Goal: Information Seeking & Learning: Check status

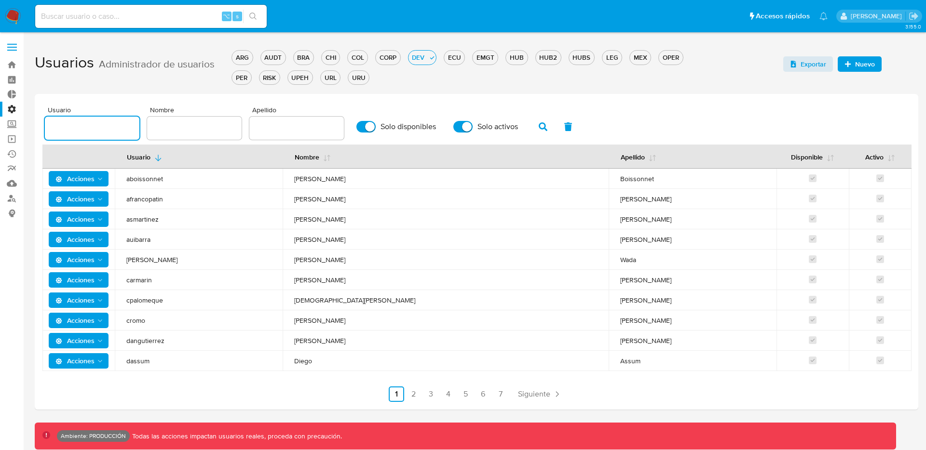
click at [88, 124] on input "text" at bounding box center [92, 128] width 95 height 13
paste input "jdari"
type input "jdari"
click at [671, 52] on button "OPER" at bounding box center [670, 57] width 25 height 14
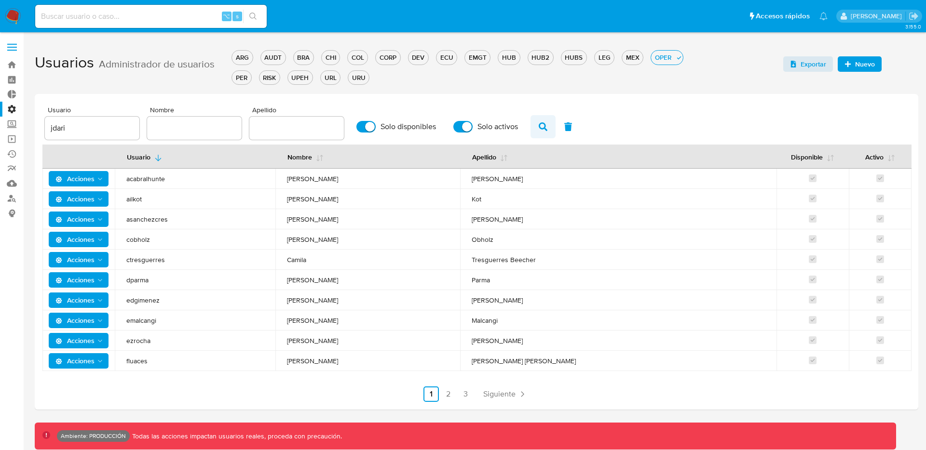
click at [542, 126] on icon "button" at bounding box center [543, 127] width 9 height 9
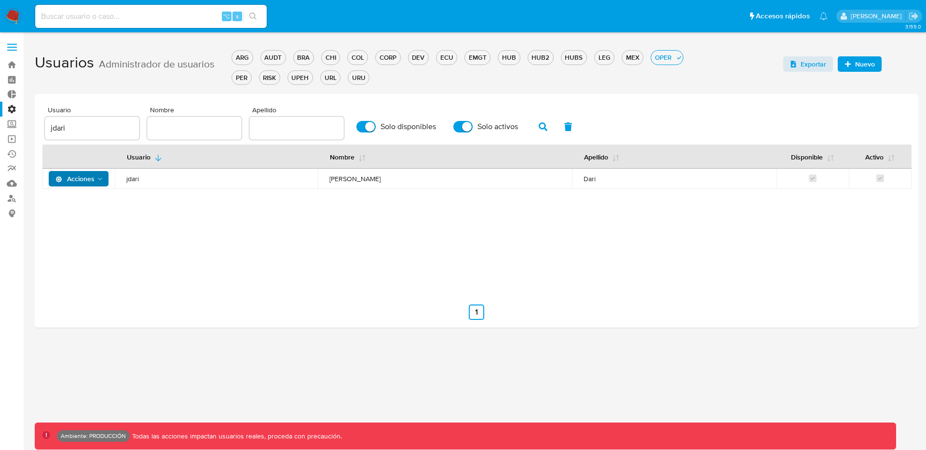
click at [77, 186] on span "Acciones" at bounding box center [74, 178] width 39 height 15
click at [77, 181] on span "Acciones" at bounding box center [74, 178] width 39 height 15
click at [82, 179] on span "Acciones" at bounding box center [74, 178] width 39 height 15
click at [72, 294] on button "Ver registros" at bounding box center [80, 295] width 87 height 23
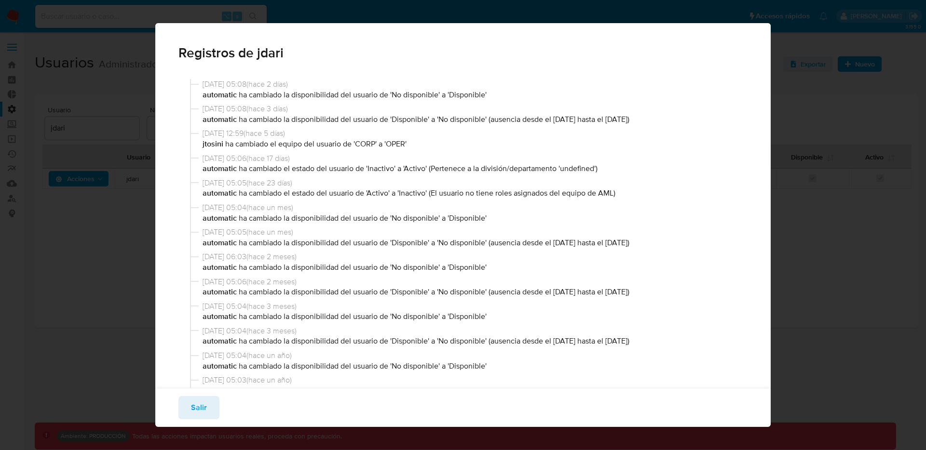
drag, startPoint x: 201, startPoint y: 183, endPoint x: 333, endPoint y: 187, distance: 132.7
click at [333, 187] on div "02/08/2025 05:05 ( hace 23 días ) automatic ha cambiado el estado del usuario d…" at bounding box center [469, 190] width 558 height 25
drag, startPoint x: 369, startPoint y: 195, endPoint x: 487, endPoint y: 191, distance: 117.7
click at [487, 191] on p "automatic ha cambiado el estado del usuario de 'Activo' a 'Inactivo' (El usuari…" at bounding box center [474, 193] width 542 height 11
click at [543, 199] on div "02/08/2025 05:05 ( hace 23 días ) automatic ha cambiado el estado del usuario d…" at bounding box center [469, 190] width 558 height 25
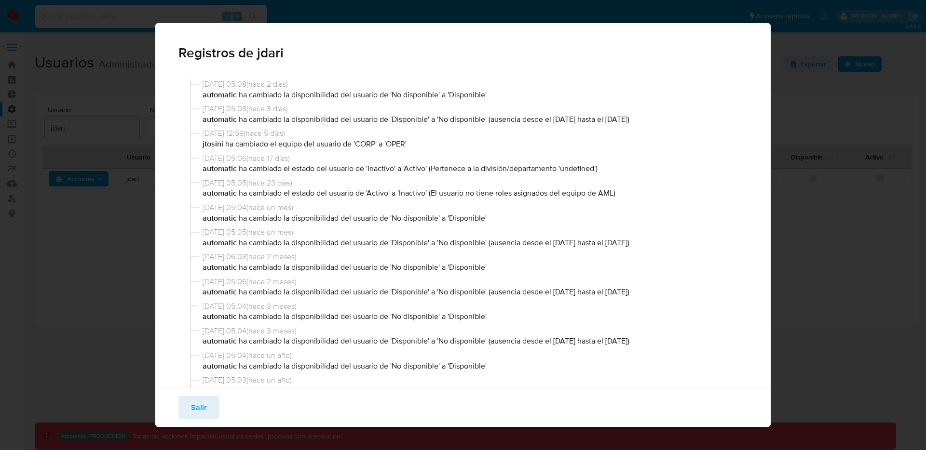
drag, startPoint x: 625, startPoint y: 189, endPoint x: 288, endPoint y: 197, distance: 336.7
click at [288, 197] on p "automatic ha cambiado el estado del usuario de 'Activo' a 'Inactivo' (El usuari…" at bounding box center [474, 193] width 542 height 11
drag, startPoint x: 204, startPoint y: 161, endPoint x: 311, endPoint y: 151, distance: 108.0
click at [311, 151] on div "23/08/2025 05:08 ( hace 2 días ) automatic ha cambiado la disponibilidad del us…" at bounding box center [463, 249] width 570 height 352
drag, startPoint x: 211, startPoint y: 167, endPoint x: 425, endPoint y: 171, distance: 214.2
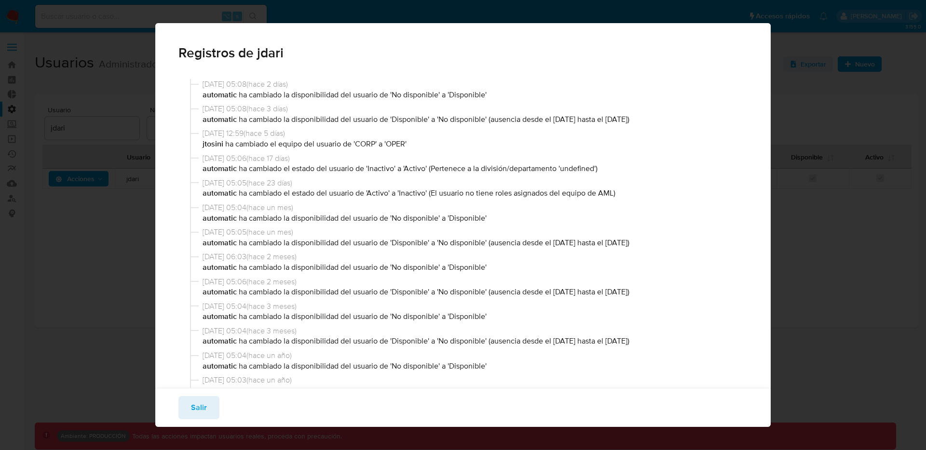
click at [425, 171] on p "automatic ha cambiado el estado del usuario de 'Inactivo' a 'Activo' (Pertenece…" at bounding box center [474, 169] width 542 height 11
click at [435, 169] on p "automatic ha cambiado el estado del usuario de 'Inactivo' a 'Activo' (Pertenece…" at bounding box center [474, 169] width 542 height 11
drag, startPoint x: 433, startPoint y: 168, endPoint x: 596, endPoint y: 166, distance: 163.5
click at [596, 166] on p "automatic ha cambiado el estado del usuario de 'Inactivo' a 'Activo' (Pertenece…" at bounding box center [474, 169] width 542 height 11
drag, startPoint x: 616, startPoint y: 194, endPoint x: 511, endPoint y: 194, distance: 105.1
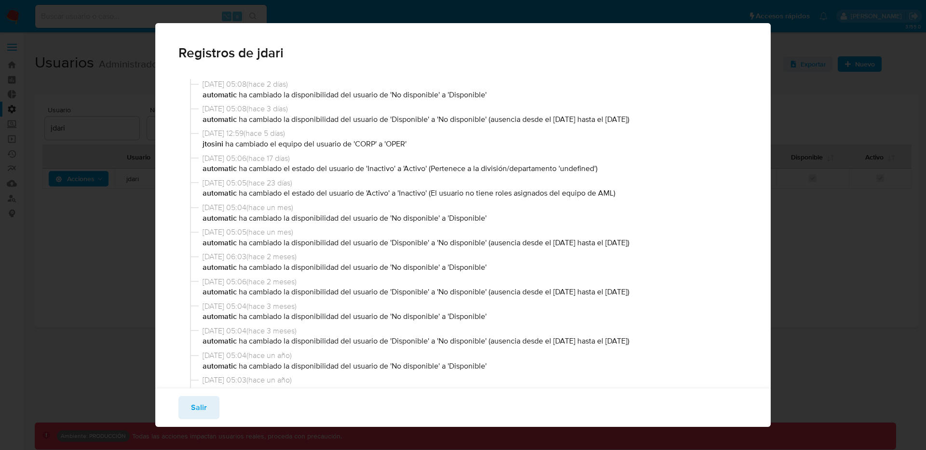
click at [512, 194] on p "automatic ha cambiado el estado del usuario de 'Activo' a 'Inactivo' (El usuari…" at bounding box center [474, 193] width 542 height 11
click at [443, 174] on p "automatic ha cambiado el estado del usuario de 'Inactivo' a 'Activo' (Pertenece…" at bounding box center [474, 169] width 542 height 11
drag, startPoint x: 440, startPoint y: 169, endPoint x: 561, endPoint y: 170, distance: 121.5
click at [561, 170] on p "automatic ha cambiado el estado del usuario de 'Inactivo' a 'Activo' (Pertenece…" at bounding box center [474, 169] width 542 height 11
click at [578, 167] on p "automatic ha cambiado el estado del usuario de 'Inactivo' a 'Activo' (Pertenece…" at bounding box center [474, 169] width 542 height 11
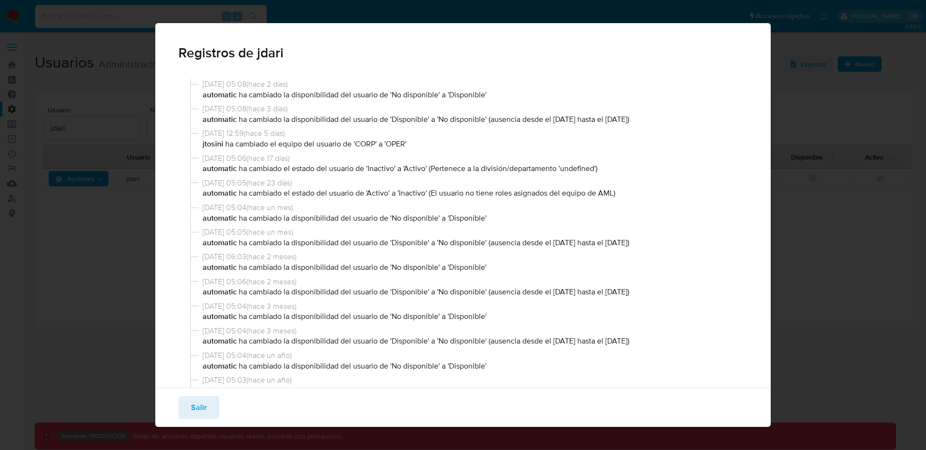
click at [578, 167] on p "automatic ha cambiado el estado del usuario de 'Inactivo' a 'Activo' (Pertenece…" at bounding box center [474, 169] width 542 height 11
click at [413, 174] on p "automatic ha cambiado el estado del usuario de 'Inactivo' a 'Activo' (Pertenece…" at bounding box center [474, 169] width 542 height 11
click at [377, 168] on p "automatic ha cambiado el estado del usuario de 'Inactivo' a 'Activo' (Pertenece…" at bounding box center [474, 169] width 542 height 11
click at [412, 169] on p "automatic ha cambiado el estado del usuario de 'Inactivo' a 'Activo' (Pertenece…" at bounding box center [474, 169] width 542 height 11
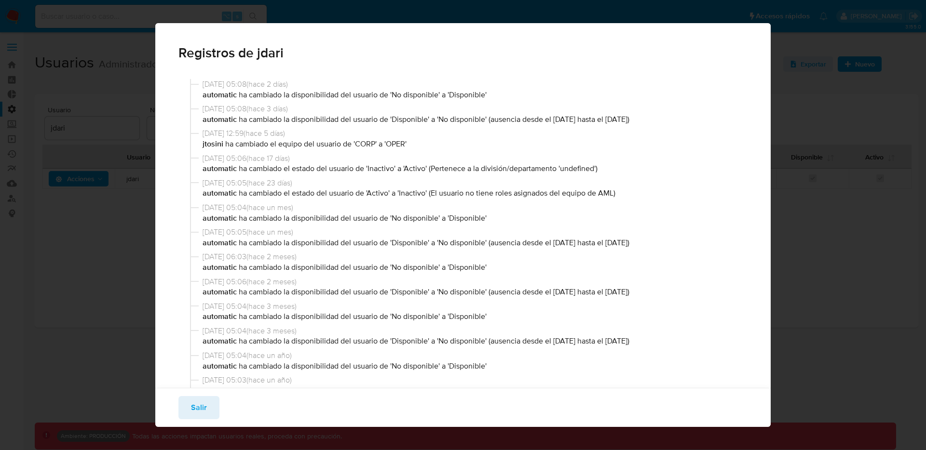
click at [412, 169] on p "automatic ha cambiado el estado del usuario de 'Inactivo' a 'Activo' (Pertenece…" at bounding box center [474, 169] width 542 height 11
drag, startPoint x: 431, startPoint y: 193, endPoint x: 616, endPoint y: 196, distance: 185.7
click at [616, 196] on p "automatic ha cambiado el estado del usuario de 'Activo' a 'Inactivo' (El usuari…" at bounding box center [474, 193] width 542 height 11
click at [615, 194] on p "automatic ha cambiado el estado del usuario de 'Activo' a 'Inactivo' (El usuari…" at bounding box center [474, 193] width 542 height 11
drag, startPoint x: 615, startPoint y: 194, endPoint x: 434, endPoint y: 194, distance: 181.3
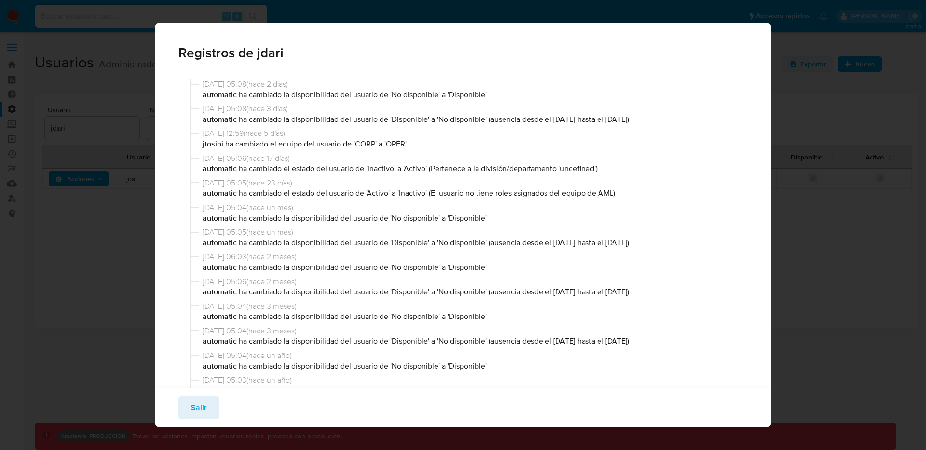
click at [434, 194] on p "automatic ha cambiado el estado del usuario de 'Activo' a 'Inactivo' (El usuari…" at bounding box center [474, 193] width 542 height 11
click at [205, 403] on span "Salir" at bounding box center [199, 407] width 16 height 21
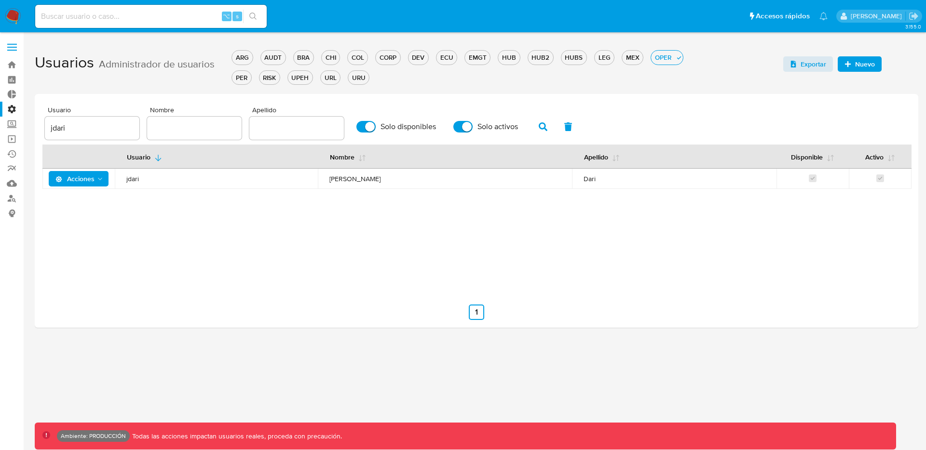
click at [85, 179] on span "Acciones" at bounding box center [74, 178] width 39 height 15
click at [83, 296] on button "Ver registros" at bounding box center [80, 295] width 87 height 23
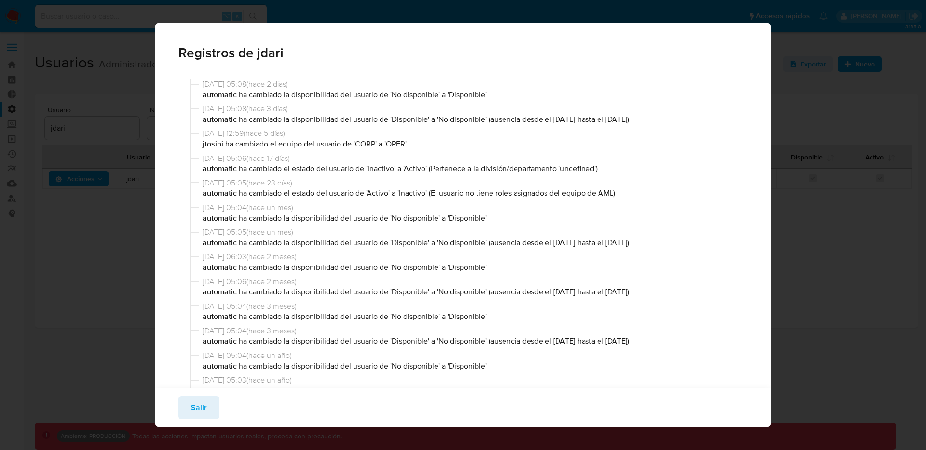
drag, startPoint x: 625, startPoint y: 191, endPoint x: 214, endPoint y: 193, distance: 410.9
click at [214, 193] on p "automatic ha cambiado el estado del usuario de 'Activo' a 'Inactivo' (El usuari…" at bounding box center [474, 193] width 542 height 11
drag, startPoint x: 211, startPoint y: 171, endPoint x: 434, endPoint y: 170, distance: 222.3
click at [434, 170] on p "automatic ha cambiado el estado del usuario de 'Inactivo' a 'Activo' (Pertenece…" at bounding box center [474, 169] width 542 height 11
drag, startPoint x: 605, startPoint y: 174, endPoint x: 201, endPoint y: 170, distance: 404.2
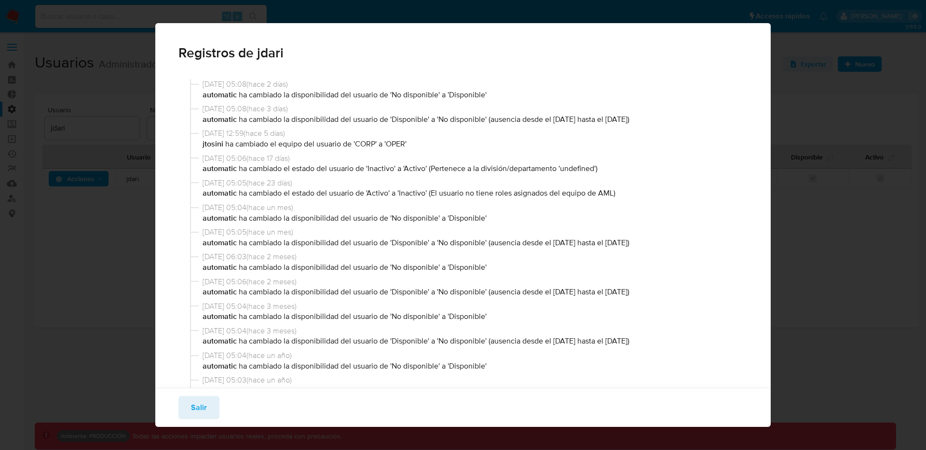
click at [201, 170] on div "08/08/2025 05:06 ( hace 17 días ) automatic ha cambiado el estado del usuario d…" at bounding box center [469, 165] width 558 height 25
click at [181, 410] on button "Salir" at bounding box center [198, 407] width 41 height 23
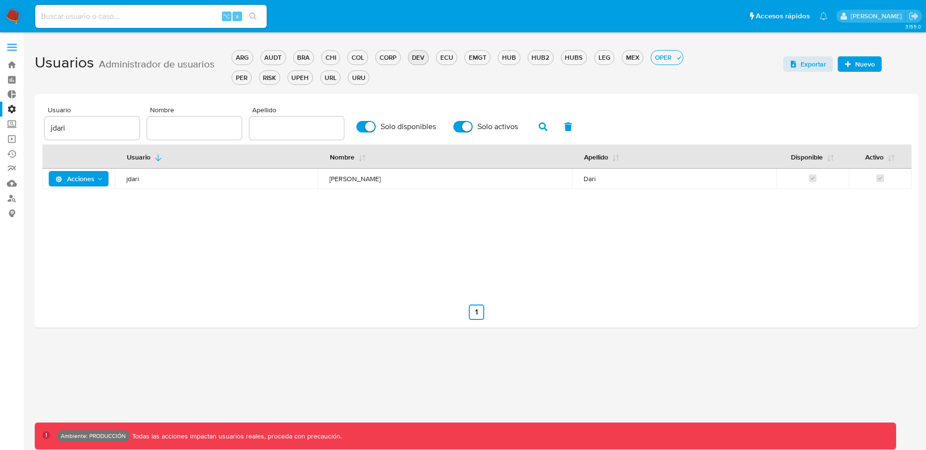
click at [424, 58] on div "DEV" at bounding box center [419, 57] width 20 height 9
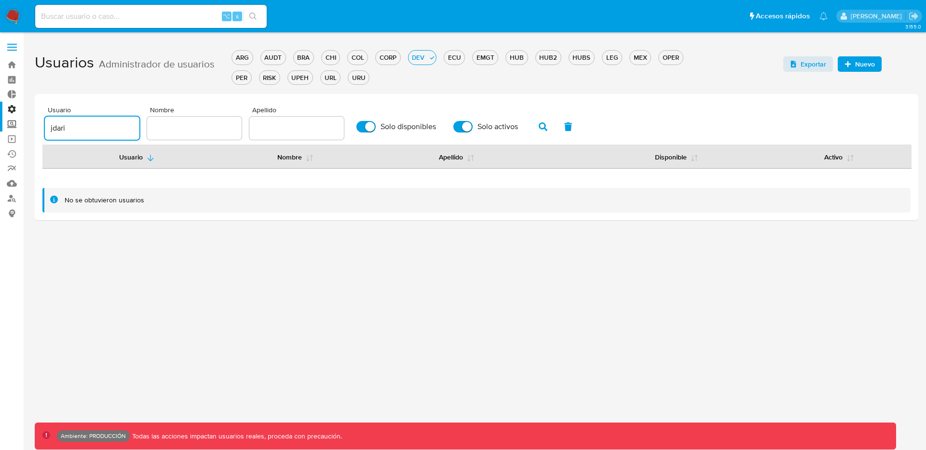
drag, startPoint x: 77, startPoint y: 128, endPoint x: 0, endPoint y: 123, distance: 77.3
click at [0, 123] on section "Bandeja Tablero Tablero Externo Administración Reglas Roles Usuarios Equipos Co…" at bounding box center [463, 225] width 926 height 450
click at [539, 128] on icon "button" at bounding box center [543, 127] width 9 height 9
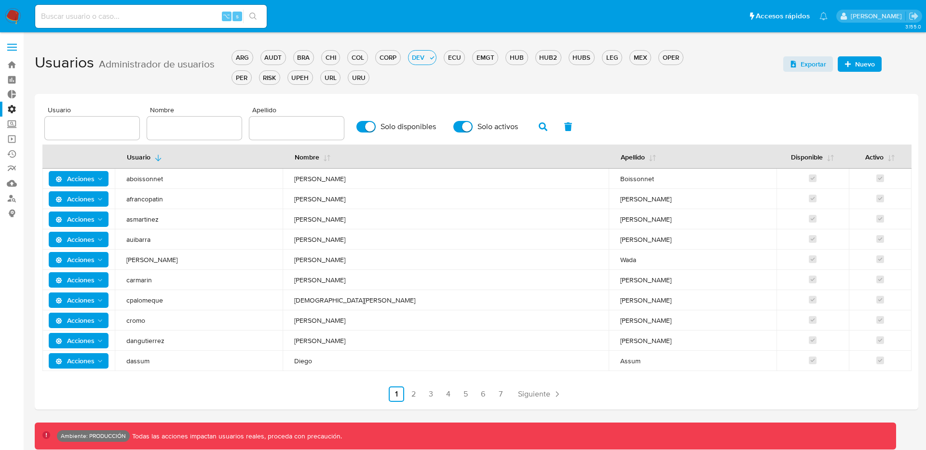
click at [356, 126] on input "Solo disponibles" at bounding box center [365, 127] width 19 height 12
checkbox input "false"
click at [467, 126] on input "Solo activos" at bounding box center [462, 127] width 19 height 12
checkbox input "false"
click at [532, 125] on button "button" at bounding box center [543, 126] width 25 height 23
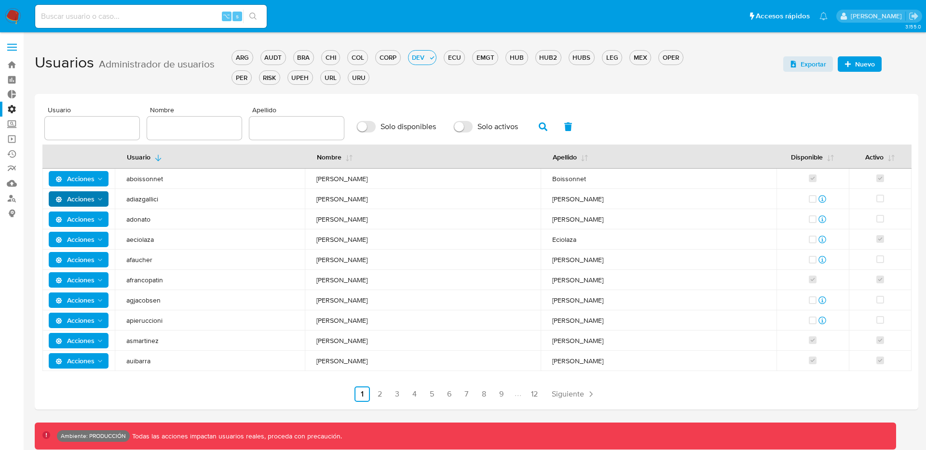
click at [95, 198] on span "Acciones" at bounding box center [79, 199] width 49 height 14
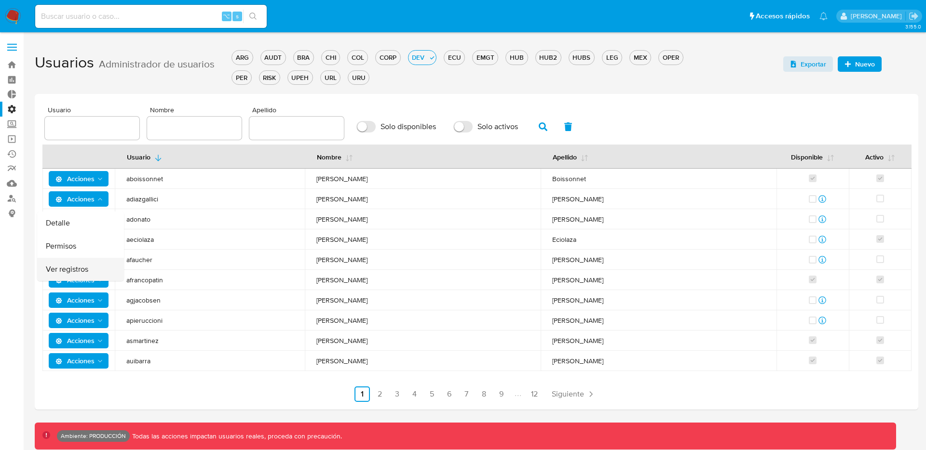
click at [87, 268] on button "Ver registros" at bounding box center [80, 269] width 87 height 23
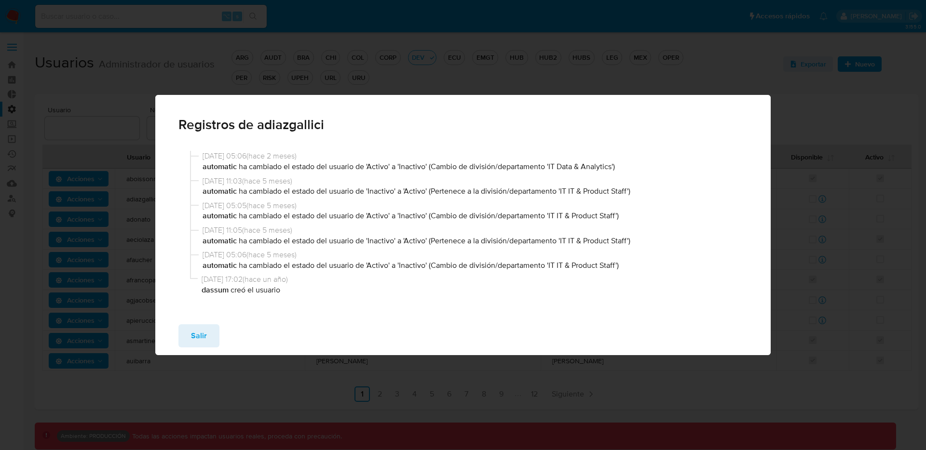
drag, startPoint x: 222, startPoint y: 167, endPoint x: 614, endPoint y: 164, distance: 392.1
click at [614, 164] on p "automatic ha cambiado el estado del usuario de 'Activo' a 'Inactivo' (Cambio de…" at bounding box center [474, 167] width 542 height 11
click at [650, 165] on p "automatic ha cambiado el estado del usuario de 'Activo' a 'Inactivo' (Cambio de…" at bounding box center [474, 167] width 542 height 11
drag, startPoint x: 638, startPoint y: 165, endPoint x: 284, endPoint y: 166, distance: 354.0
click at [284, 166] on p "automatic ha cambiado el estado del usuario de 'Activo' a 'Inactivo' (Cambio de…" at bounding box center [474, 167] width 542 height 11
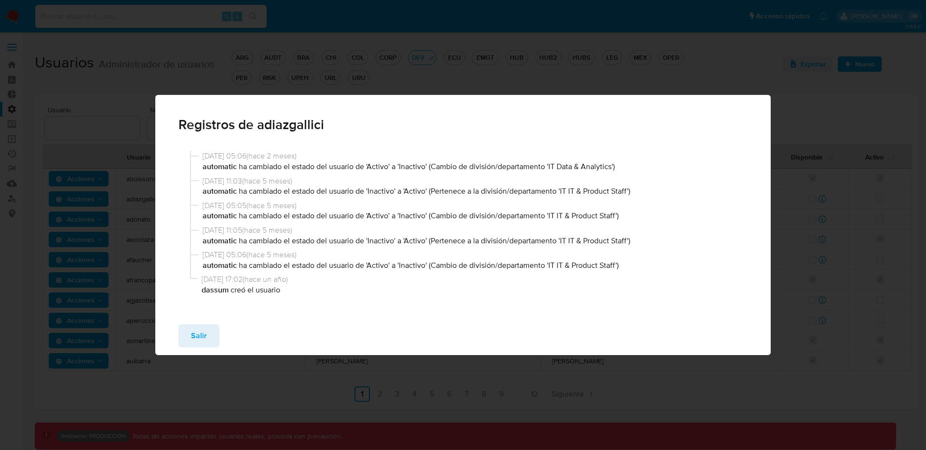
click at [460, 169] on p "automatic ha cambiado el estado del usuario de 'Activo' a 'Inactivo' (Cambio de…" at bounding box center [474, 167] width 542 height 11
click at [459, 172] on div "01/07/2025 05:06 ( hace 2 meses ) automatic ha cambiado el estado del usuario d…" at bounding box center [469, 163] width 558 height 25
drag, startPoint x: 435, startPoint y: 166, endPoint x: 618, endPoint y: 165, distance: 182.8
click at [618, 165] on p "automatic ha cambiado el estado del usuario de 'Activo' a 'Inactivo' (Cambio de…" at bounding box center [474, 167] width 542 height 11
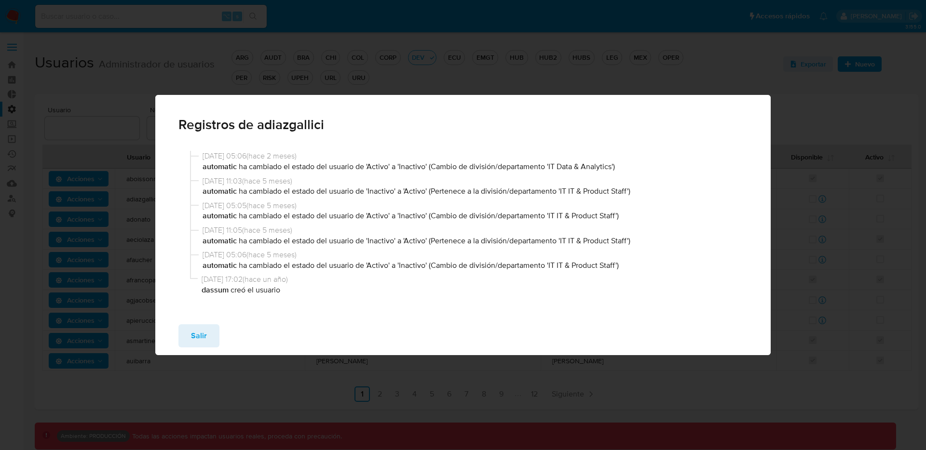
click at [605, 268] on p "automatic ha cambiado el estado del usuario de 'Activo' a 'Inactivo' (Cambio de…" at bounding box center [474, 265] width 542 height 11
drag, startPoint x: 625, startPoint y: 266, endPoint x: 223, endPoint y: 172, distance: 412.6
click at [223, 172] on div "01/07/2025 05:06 ( hace 2 meses ) automatic ha cambiado el estado del usuario d…" at bounding box center [463, 222] width 570 height 154
click at [510, 263] on p "automatic ha cambiado el estado del usuario de 'Activo' a 'Inactivo' (Cambio de…" at bounding box center [474, 265] width 542 height 11
click at [213, 327] on button "Salir" at bounding box center [198, 336] width 41 height 23
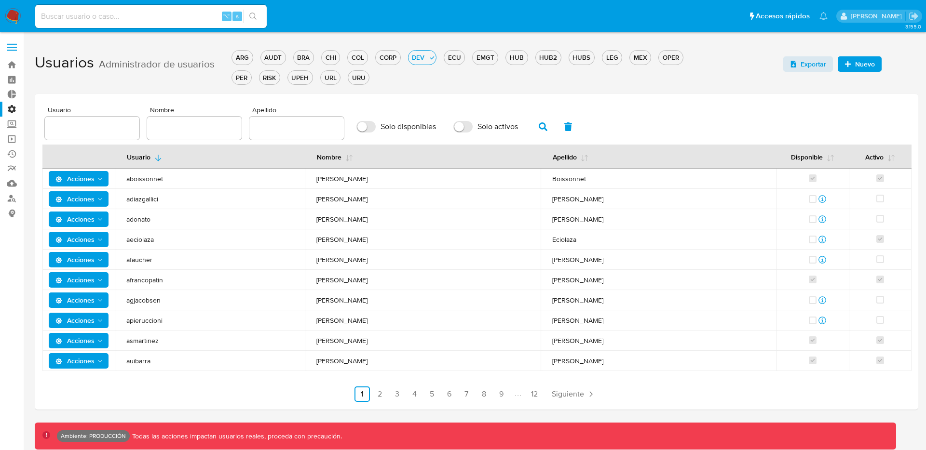
click at [105, 125] on input "text" at bounding box center [92, 128] width 95 height 13
paste input "jdari"
type input "jdari"
click at [539, 126] on icon "button" at bounding box center [543, 127] width 9 height 9
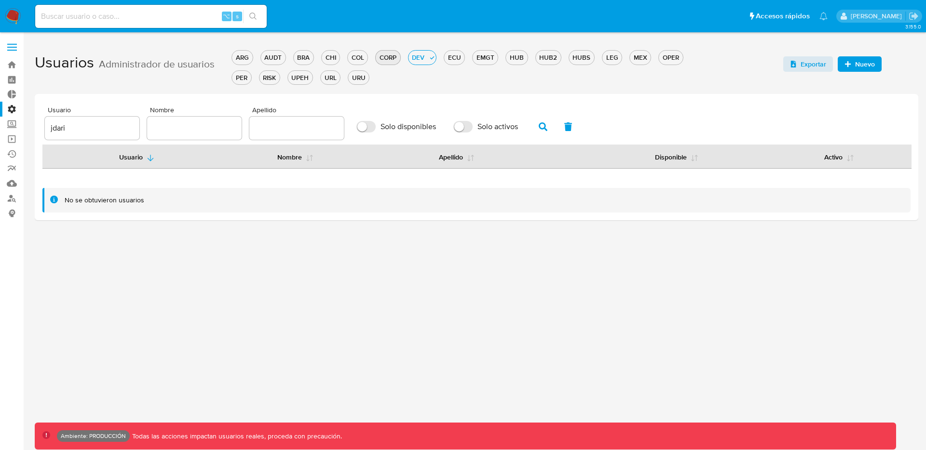
click at [395, 59] on div "CORP" at bounding box center [388, 57] width 24 height 9
click at [668, 59] on div "OPER" at bounding box center [671, 57] width 24 height 9
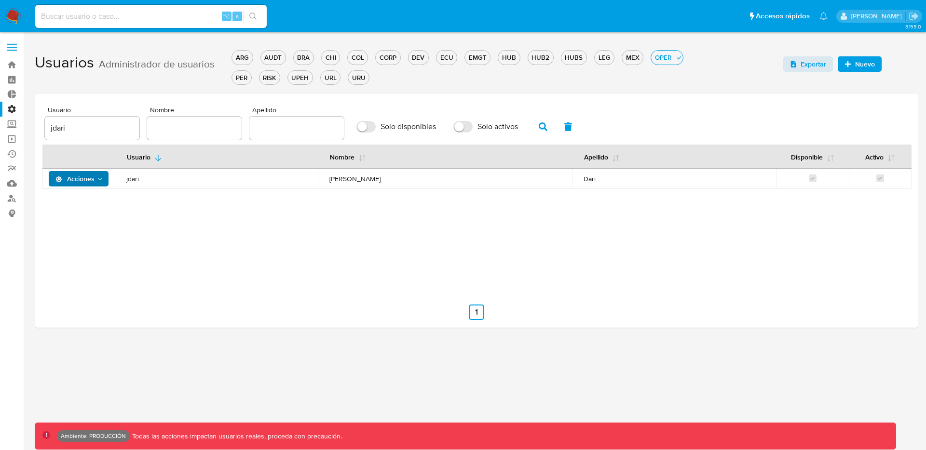
click at [92, 183] on span "Acciones" at bounding box center [74, 178] width 39 height 15
click at [81, 301] on button "Ver registros" at bounding box center [80, 295] width 87 height 23
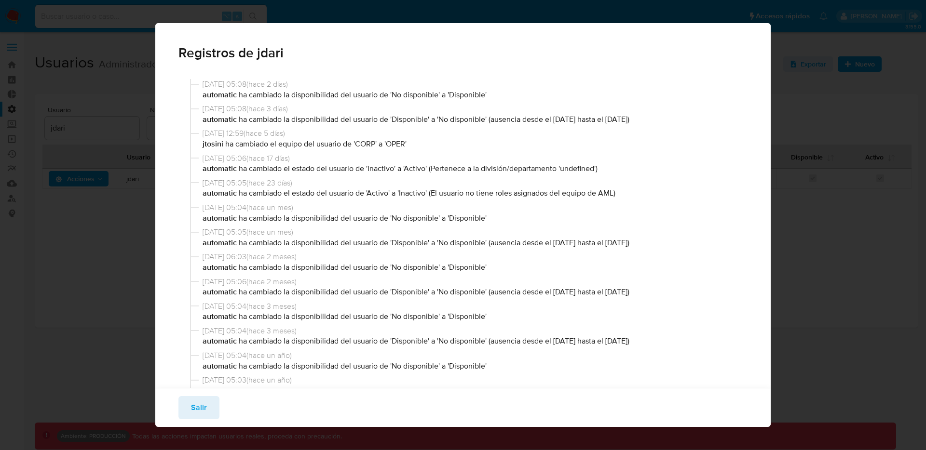
drag, startPoint x: 434, startPoint y: 194, endPoint x: 615, endPoint y: 194, distance: 181.8
click at [615, 194] on p "automatic ha cambiado el estado del usuario de 'Activo' a 'Inactivo' (El usuari…" at bounding box center [474, 193] width 542 height 11
click at [449, 182] on span "02/08/2025 05:05 ( hace 23 días )" at bounding box center [474, 183] width 542 height 11
drag, startPoint x: 432, startPoint y: 169, endPoint x: 597, endPoint y: 170, distance: 165.4
click at [597, 170] on p "automatic ha cambiado el estado del usuario de 'Inactivo' a 'Activo' (Pertenece…" at bounding box center [474, 169] width 542 height 11
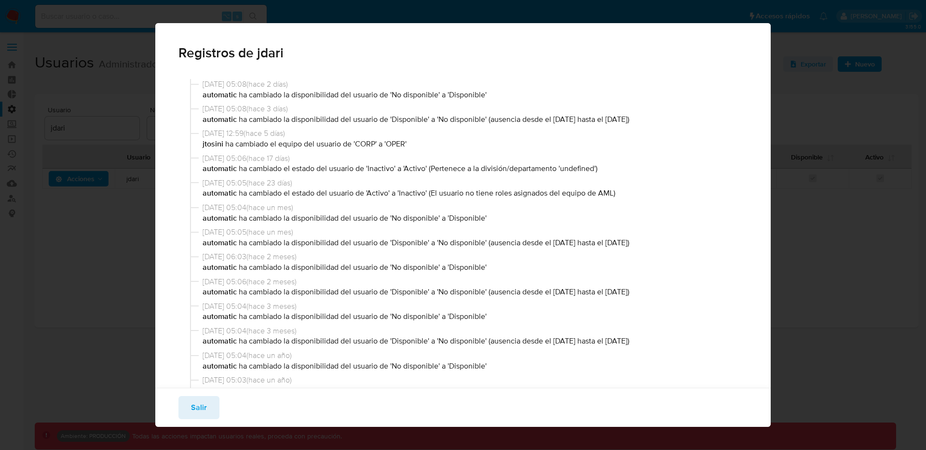
click at [315, 169] on p "automatic ha cambiado el estado del usuario de 'Inactivo' a 'Activo' (Pertenece…" at bounding box center [474, 169] width 542 height 11
drag, startPoint x: 432, startPoint y: 193, endPoint x: 614, endPoint y: 195, distance: 182.3
click at [614, 195] on p "automatic ha cambiado el estado del usuario de 'Activo' a 'Inactivo' (El usuari…" at bounding box center [474, 193] width 542 height 11
drag, startPoint x: 652, startPoint y: 199, endPoint x: 644, endPoint y: 197, distance: 7.9
click at [651, 199] on div "02/08/2025 05:05 ( hace 23 días ) automatic ha cambiado el estado del usuario d…" at bounding box center [469, 190] width 558 height 25
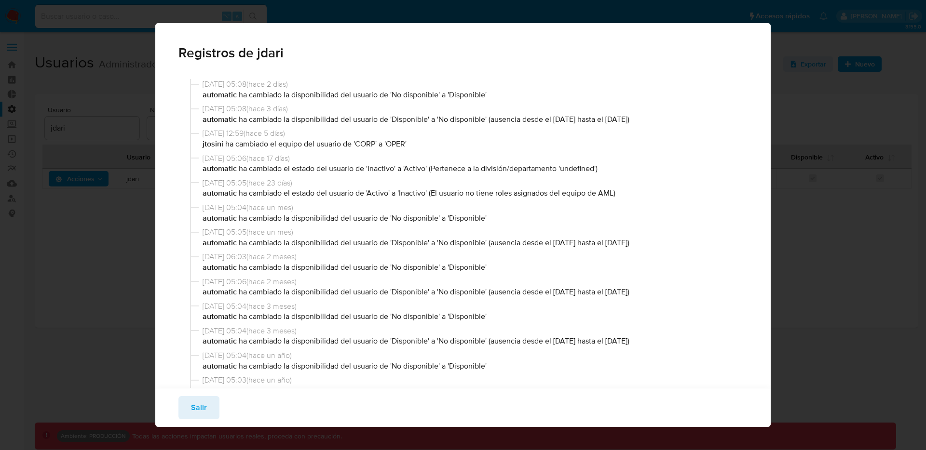
drag, startPoint x: 543, startPoint y: 187, endPoint x: 190, endPoint y: 175, distance: 352.8
click at [190, 175] on div "23/08/2025 05:08 ( hace 2 días ) automatic ha cambiado la disponibilidad del us…" at bounding box center [463, 249] width 570 height 352
drag, startPoint x: 647, startPoint y: 277, endPoint x: 641, endPoint y: 276, distance: 5.4
click at [646, 277] on span "24/06/2025 05:06 ( hace 2 meses )" at bounding box center [474, 282] width 542 height 11
drag, startPoint x: 621, startPoint y: 194, endPoint x: 200, endPoint y: 193, distance: 421.1
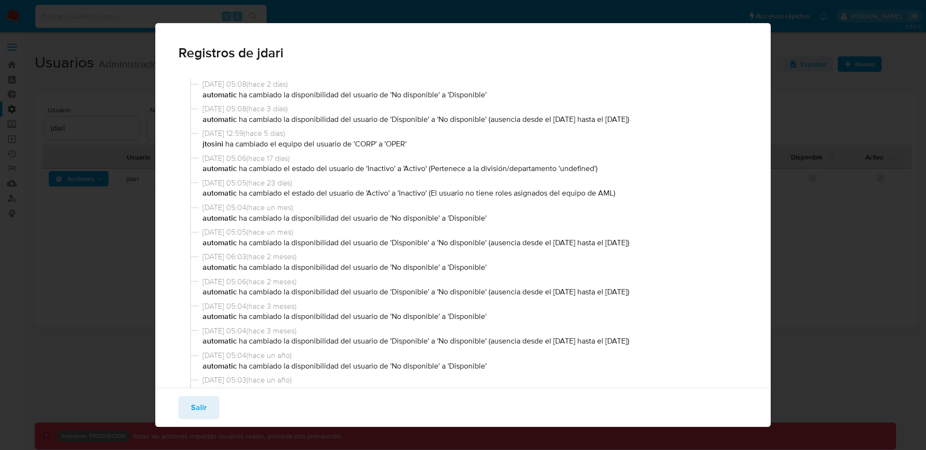
click at [200, 193] on div "02/08/2025 05:05 ( hace 23 días ) automatic ha cambiado el estado del usuario d…" at bounding box center [469, 190] width 558 height 25
drag, startPoint x: 200, startPoint y: 193, endPoint x: 623, endPoint y: 198, distance: 423.0
click at [623, 198] on div "02/08/2025 05:05 ( hace 23 días ) automatic ha cambiado el estado del usuario d…" at bounding box center [469, 190] width 558 height 25
drag, startPoint x: 387, startPoint y: 171, endPoint x: 509, endPoint y: 173, distance: 122.0
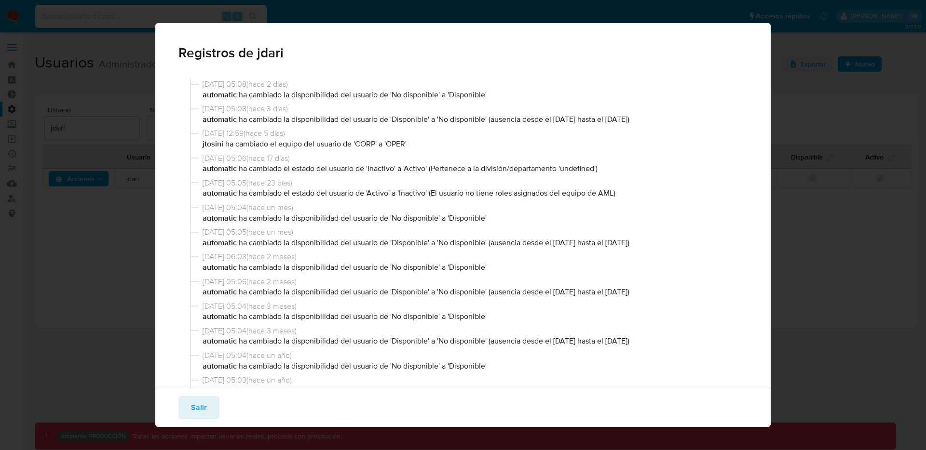
click at [509, 173] on p "automatic ha cambiado el estado del usuario de 'Inactivo' a 'Activo' (Pertenece…" at bounding box center [474, 169] width 542 height 11
click at [552, 171] on p "automatic ha cambiado el estado del usuario de 'Inactivo' a 'Activo' (Pertenece…" at bounding box center [474, 169] width 542 height 11
drag, startPoint x: 552, startPoint y: 171, endPoint x: 551, endPoint y: 177, distance: 6.3
click at [551, 178] on div "23/08/2025 05:08 ( hace 2 días ) automatic ha cambiado la disponibilidad del us…" at bounding box center [463, 249] width 570 height 352
click at [573, 166] on p "automatic ha cambiado el estado del usuario de 'Inactivo' a 'Activo' (Pertenece…" at bounding box center [474, 169] width 542 height 11
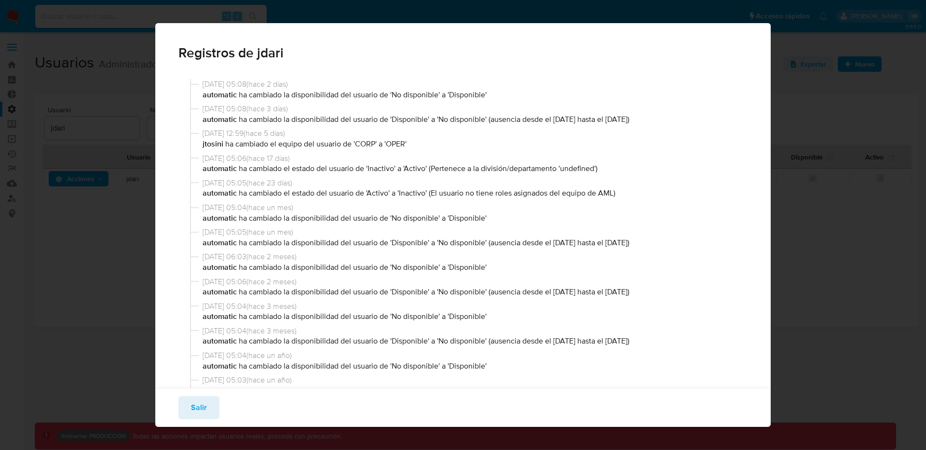
click at [573, 165] on p "automatic ha cambiado el estado del usuario de 'Inactivo' a 'Activo' (Pertenece…" at bounding box center [474, 169] width 542 height 11
click at [568, 169] on p "automatic ha cambiado el estado del usuario de 'Inactivo' a 'Activo' (Pertenece…" at bounding box center [474, 169] width 542 height 11
click at [569, 169] on p "automatic ha cambiado el estado del usuario de 'Inactivo' a 'Activo' (Pertenece…" at bounding box center [474, 169] width 542 height 11
drag, startPoint x: 612, startPoint y: 167, endPoint x: 178, endPoint y: 156, distance: 434.2
click at [178, 156] on div "23/08/2025 05:08 ( hace 2 días ) automatic ha cambiado la disponibilidad del us…" at bounding box center [463, 249] width 570 height 352
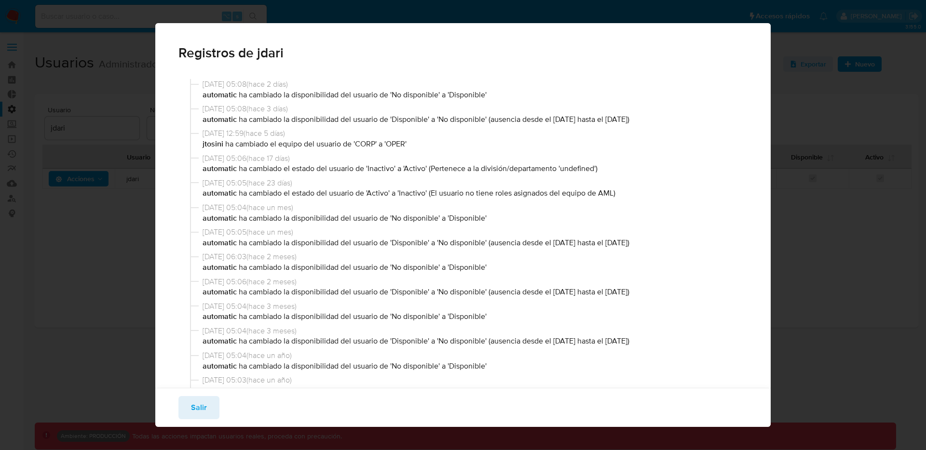
click at [571, 171] on p "automatic ha cambiado el estado del usuario de 'Inactivo' a 'Activo' (Pertenece…" at bounding box center [474, 169] width 542 height 11
click at [197, 402] on span "Salir" at bounding box center [199, 407] width 16 height 21
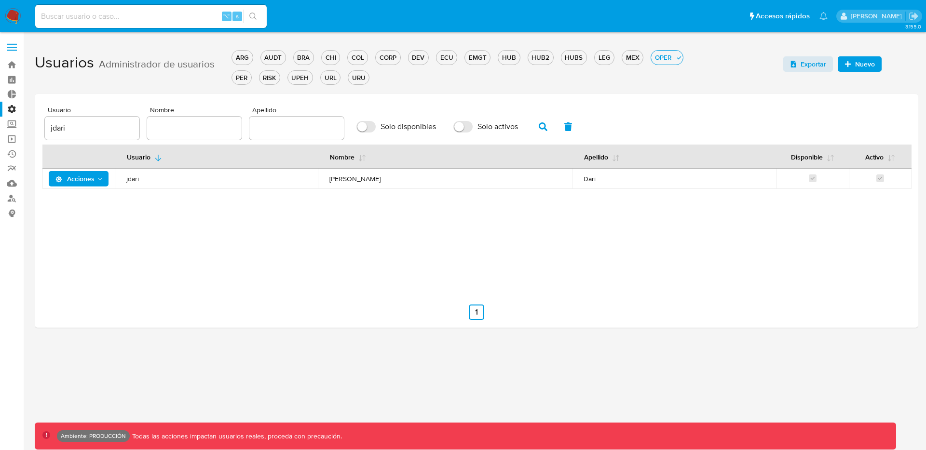
click at [7, 50] on span at bounding box center [12, 50] width 10 height 1
click at [0, 0] on input "checkbox" at bounding box center [0, 0] width 0 height 0
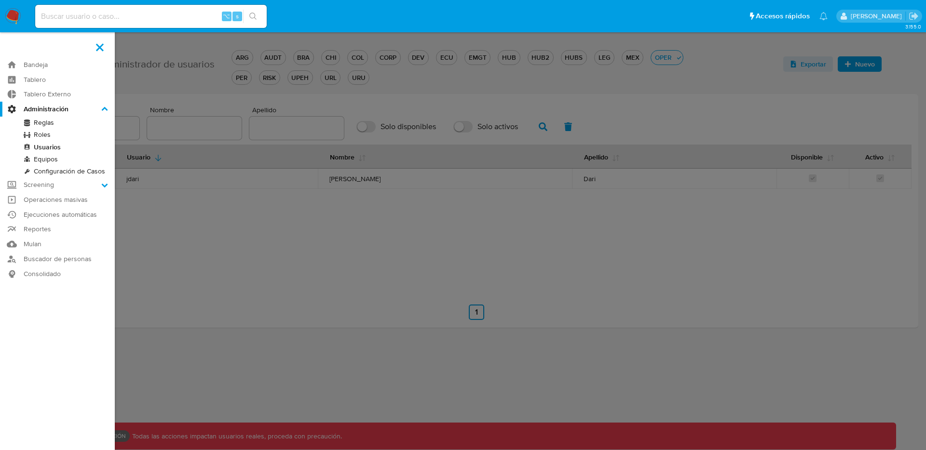
click at [322, 220] on label at bounding box center [463, 225] width 926 height 450
click at [0, 0] on input "checkbox" at bounding box center [0, 0] width 0 height 0
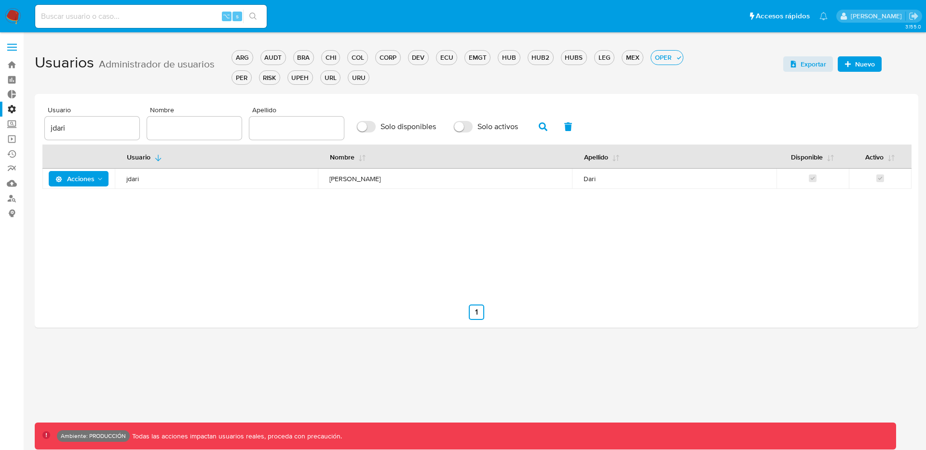
click at [357, 127] on input "Solo disponibles" at bounding box center [365, 127] width 19 height 12
checkbox input "true"
click at [477, 127] on span "Solo activos" at bounding box center [497, 127] width 41 height 10
click at [473, 127] on input "Solo activos" at bounding box center [462, 127] width 19 height 12
checkbox input "true"
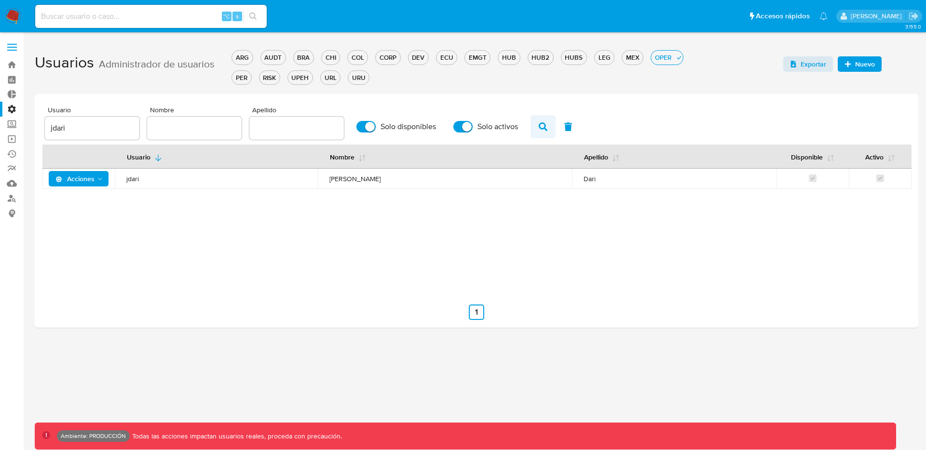
click at [545, 125] on button "button" at bounding box center [543, 126] width 25 height 23
click at [411, 59] on div "DEV" at bounding box center [419, 57] width 20 height 9
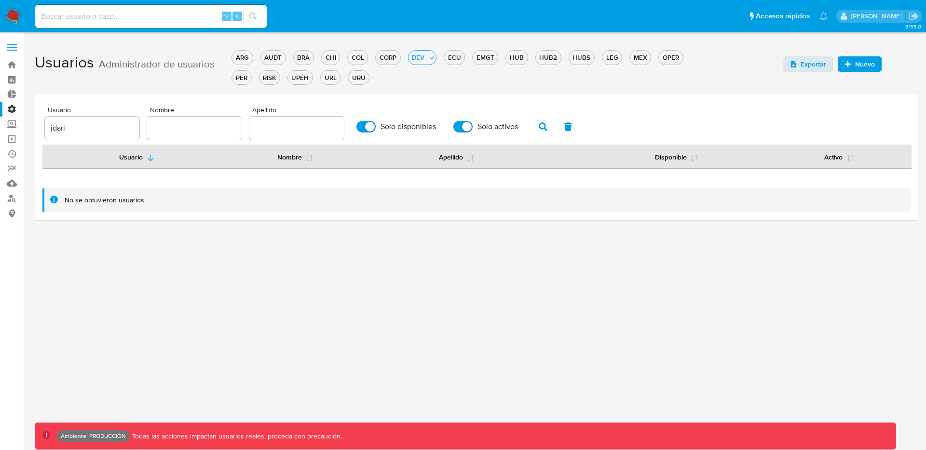
click at [97, 123] on input "jdari" at bounding box center [92, 128] width 95 height 13
type input "j"
click at [531, 129] on button "button" at bounding box center [543, 126] width 25 height 23
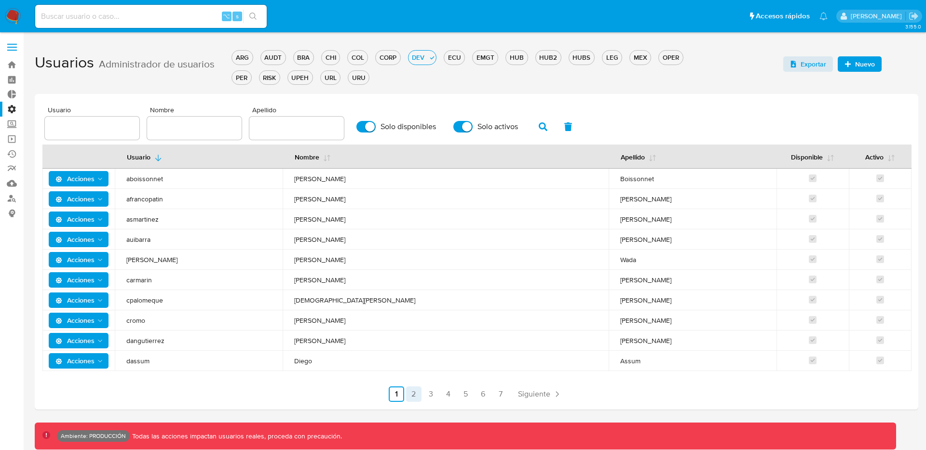
click at [413, 391] on link "2" at bounding box center [413, 394] width 15 height 15
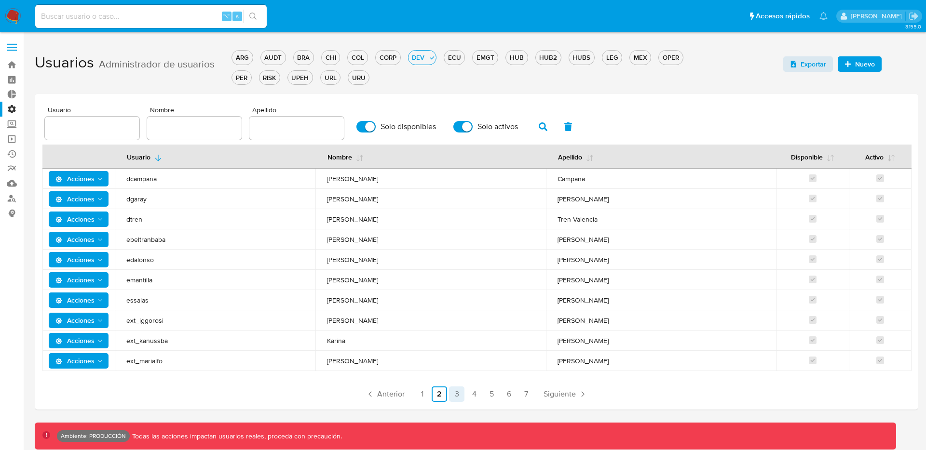
click at [455, 395] on link "3" at bounding box center [456, 394] width 15 height 15
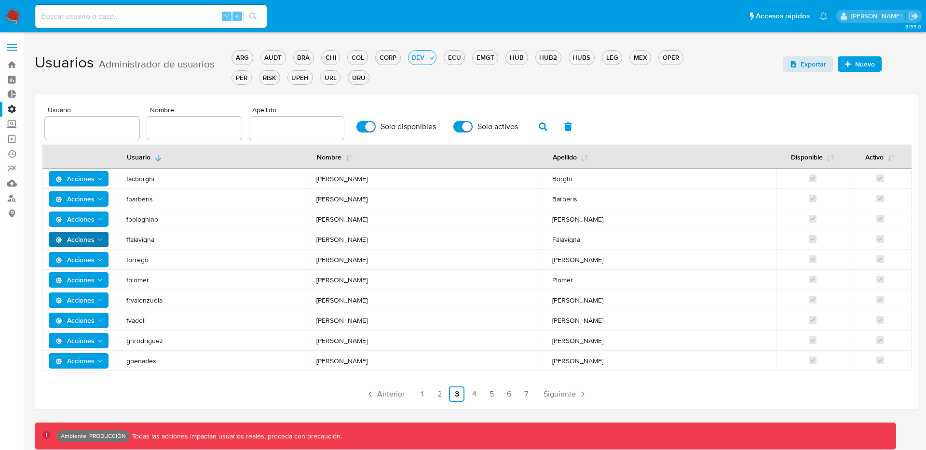
click at [97, 244] on span "Acciones" at bounding box center [79, 240] width 49 height 14
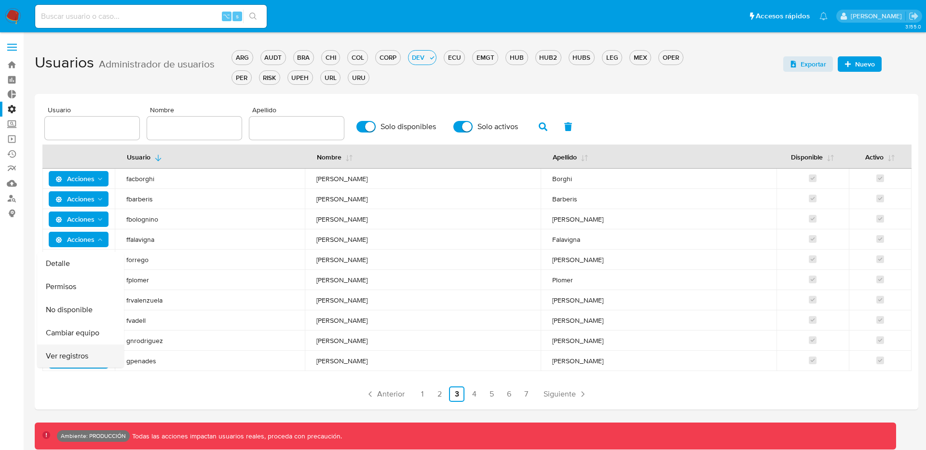
click at [87, 351] on button "Ver registros" at bounding box center [80, 356] width 87 height 23
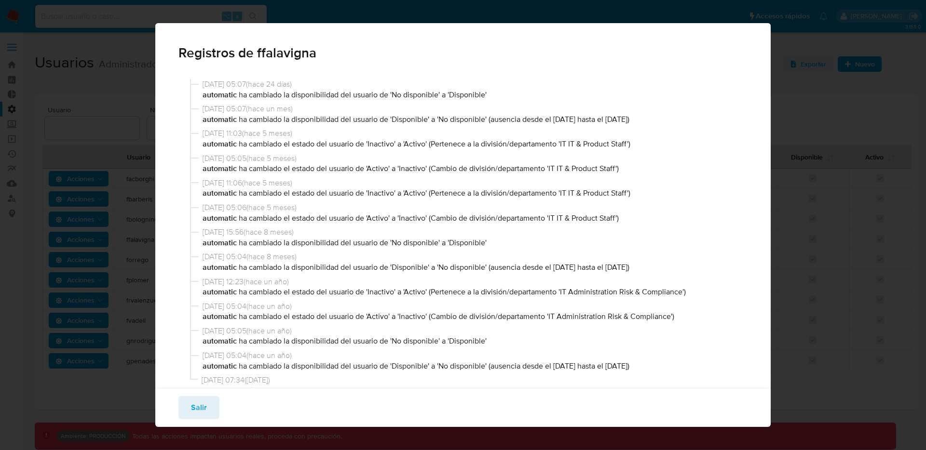
drag, startPoint x: 203, startPoint y: 120, endPoint x: 666, endPoint y: 122, distance: 463.5
click at [666, 122] on p "automatic ha cambiado la disponibilidad del usuario de 'Disponible' a 'No dispo…" at bounding box center [474, 119] width 542 height 11
drag, startPoint x: 204, startPoint y: 118, endPoint x: 697, endPoint y: 120, distance: 493.4
click at [697, 120] on p "automatic ha cambiado la disponibilidad del usuario de 'Disponible' a 'No dispo…" at bounding box center [474, 119] width 542 height 11
click at [627, 120] on p "automatic ha cambiado la disponibilidad del usuario de 'Disponible' a 'No dispo…" at bounding box center [474, 119] width 542 height 11
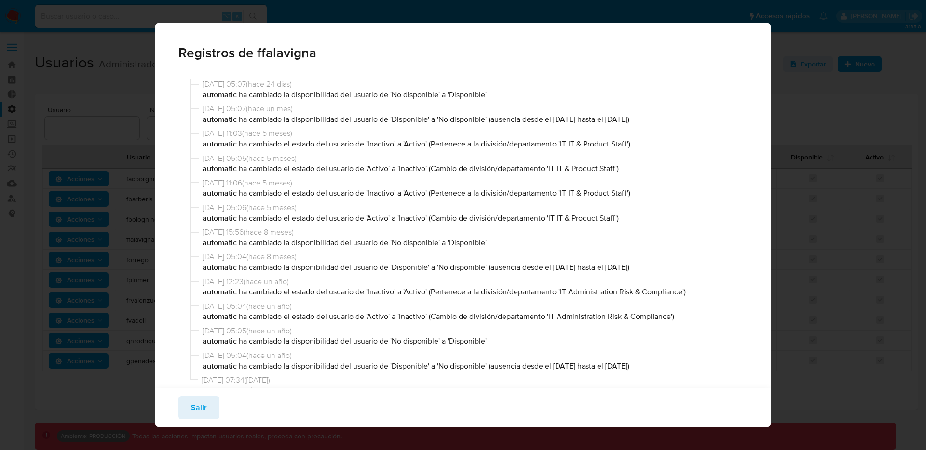
click at [640, 120] on p "automatic ha cambiado la disponibilidad del usuario de 'Disponible' a 'No dispo…" at bounding box center [474, 119] width 542 height 11
click at [541, 120] on p "automatic ha cambiado la disponibilidad del usuario de 'Disponible' a 'No dispo…" at bounding box center [474, 119] width 542 height 11
click at [633, 116] on p "automatic ha cambiado la disponibilidad del usuario de 'Disponible' a 'No dispo…" at bounding box center [474, 119] width 542 height 11
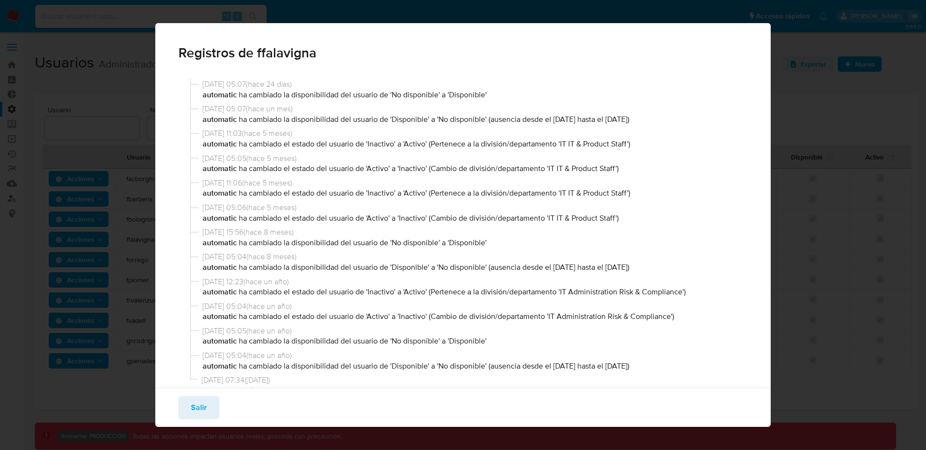
click at [633, 116] on p "automatic ha cambiado la disponibilidad del usuario de 'Disponible' a 'No dispo…" at bounding box center [474, 119] width 542 height 11
drag, startPoint x: 202, startPoint y: 97, endPoint x: 524, endPoint y: 90, distance: 321.8
click at [524, 90] on p "automatic ha cambiado la disponibilidad del usuario de 'No disponible' a 'Dispo…" at bounding box center [474, 95] width 542 height 11
drag, startPoint x: 675, startPoint y: 118, endPoint x: 666, endPoint y: 117, distance: 9.7
click at [666, 117] on p "automatic ha cambiado la disponibilidad del usuario de 'Disponible' a 'No dispo…" at bounding box center [474, 119] width 542 height 11
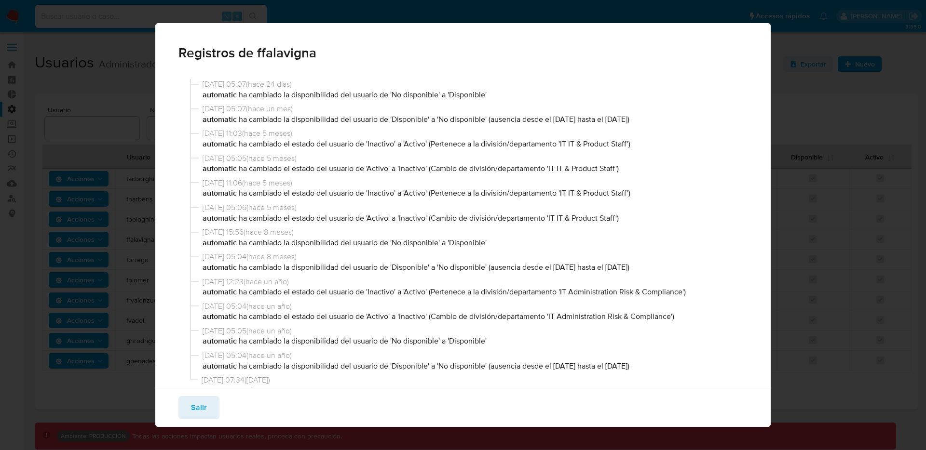
drag, startPoint x: 666, startPoint y: 119, endPoint x: 609, endPoint y: 117, distance: 57.4
click at [609, 117] on p "automatic ha cambiado la disponibilidad del usuario de 'Disponible' a 'No dispo…" at bounding box center [474, 119] width 542 height 11
click at [494, 95] on p "automatic ha cambiado la disponibilidad del usuario de 'No disponible' a 'Dispo…" at bounding box center [474, 95] width 542 height 11
click at [495, 95] on p "automatic ha cambiado la disponibilidad del usuario de 'No disponible' a 'Dispo…" at bounding box center [474, 95] width 542 height 11
drag, startPoint x: 491, startPoint y: 119, endPoint x: 689, endPoint y: 116, distance: 197.8
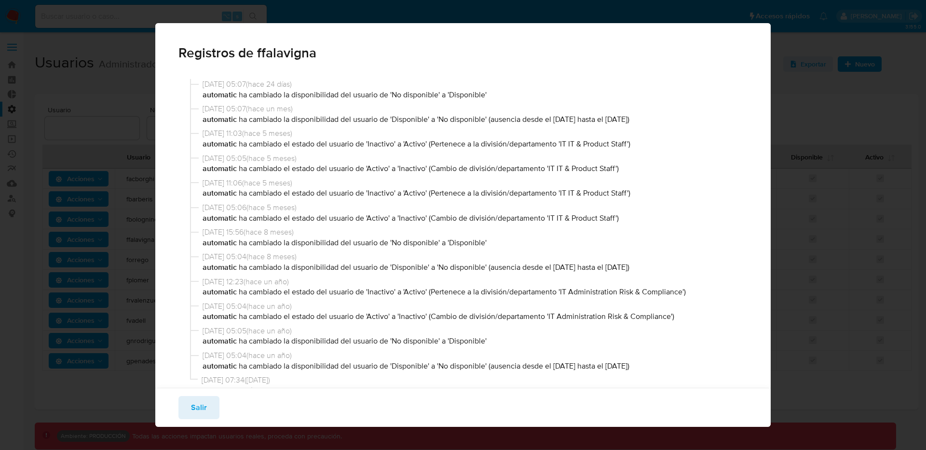
click at [689, 116] on p "automatic ha cambiado la disponibilidad del usuario de 'Disponible' a 'No dispo…" at bounding box center [474, 119] width 542 height 11
drag, startPoint x: 689, startPoint y: 116, endPoint x: 316, endPoint y: 114, distance: 373.3
click at [323, 114] on p "automatic ha cambiado la disponibilidad del usuario de 'Disponible' a 'No dispo…" at bounding box center [474, 119] width 542 height 11
click at [492, 95] on p "automatic ha cambiado la disponibilidad del usuario de 'No disponible' a 'Dispo…" at bounding box center [474, 95] width 542 height 11
drag, startPoint x: 492, startPoint y: 118, endPoint x: 713, endPoint y: 122, distance: 220.9
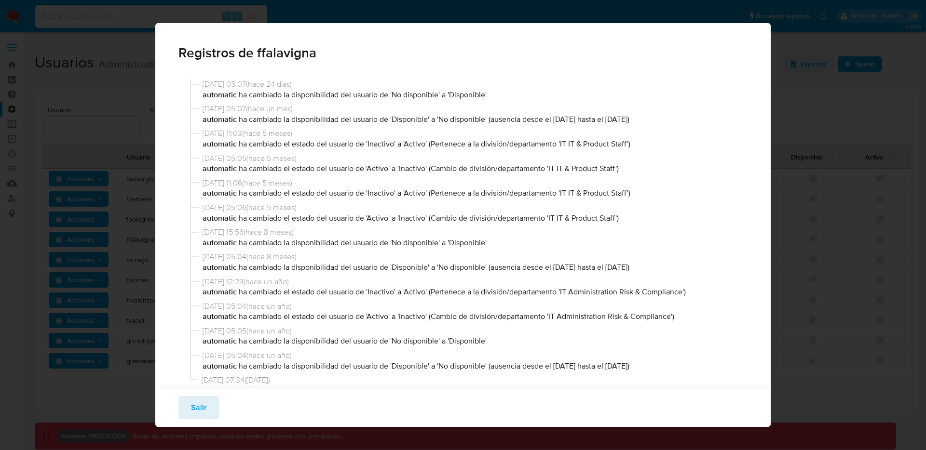
click at [713, 122] on p "automatic ha cambiado la disponibilidad del usuario de 'Disponible' a 'No dispo…" at bounding box center [474, 119] width 542 height 11
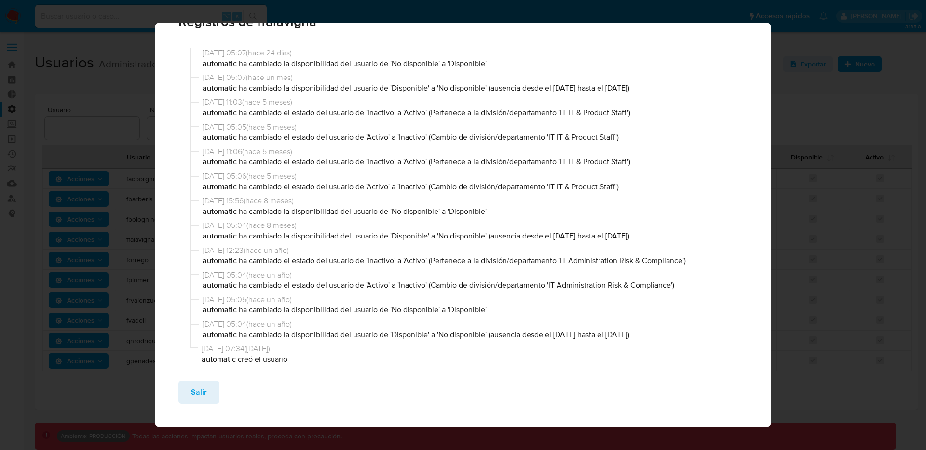
scroll to position [36, 0]
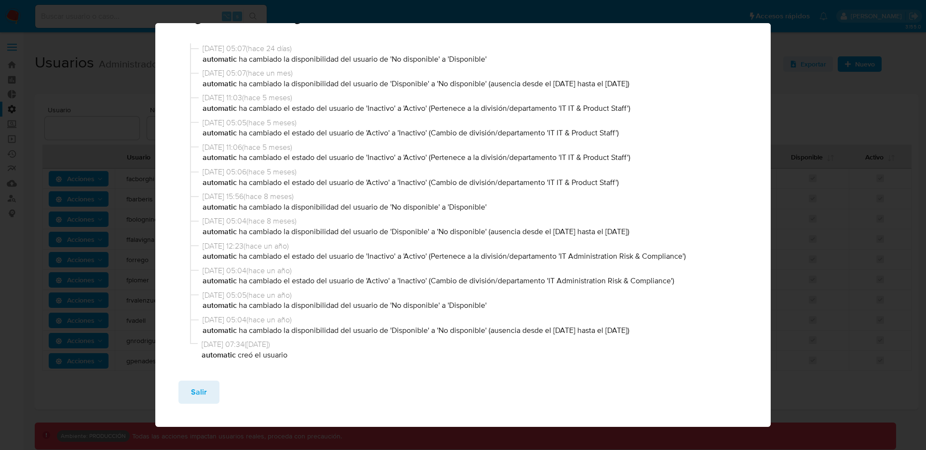
click at [570, 329] on p "automatic ha cambiado la disponibilidad del usuario de 'Disponible' a 'No dispo…" at bounding box center [474, 331] width 542 height 11
click at [380, 314] on div "27/07/2024 05:05 ( hace un año ) automatic ha cambiado la disponibilidad del us…" at bounding box center [469, 302] width 558 height 25
click at [382, 297] on span "27/07/2024 05:05 ( hace un año )" at bounding box center [474, 295] width 542 height 11
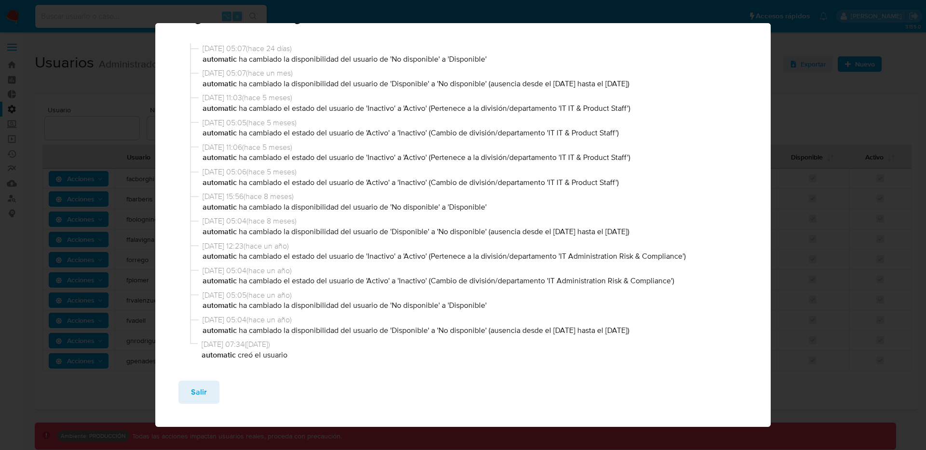
click at [382, 294] on span "27/07/2024 05:05 ( hace un año )" at bounding box center [474, 295] width 542 height 11
click at [397, 258] on p "automatic ha cambiado el estado del usuario de 'Inactivo' a 'Activo' (Pertenece…" at bounding box center [474, 256] width 542 height 11
click at [396, 251] on p "automatic ha cambiado el estado del usuario de 'Inactivo' a 'Activo' (Pertenece…" at bounding box center [474, 256] width 542 height 11
click at [395, 247] on span "05/09/2024 12:23 ( hace un año )" at bounding box center [474, 246] width 542 height 11
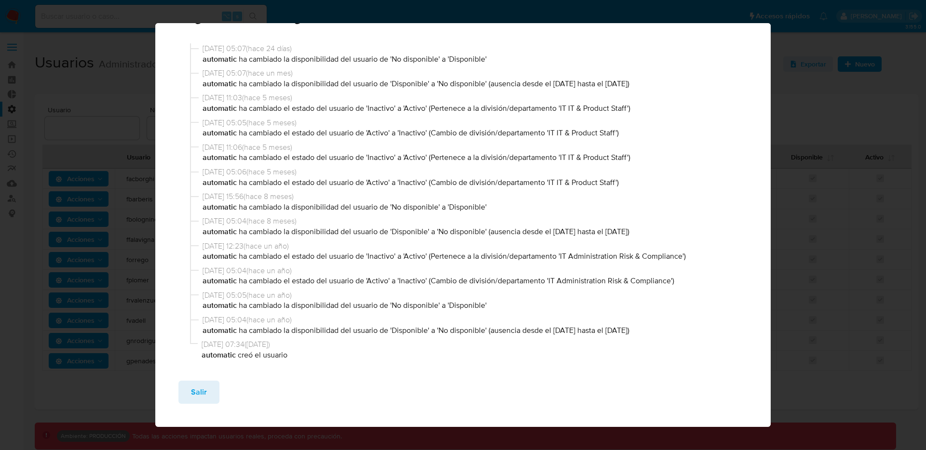
click at [394, 245] on span "05/09/2024 12:23 ( hace un año )" at bounding box center [474, 246] width 542 height 11
click at [394, 244] on span "05/09/2024 12:23 ( hace un año )" at bounding box center [474, 246] width 542 height 11
click at [394, 238] on div "11/12/2024 05:04 ( hace 8 meses ) automatic ha cambiado la disponibilidad del u…" at bounding box center [469, 228] width 558 height 25
drag, startPoint x: 198, startPoint y: 204, endPoint x: 533, endPoint y: 215, distance: 335.8
click at [533, 215] on div "26/12/2024 15:56 ( hace 8 meses ) automatic ha cambiado la disponibilidad del u…" at bounding box center [469, 203] width 558 height 25
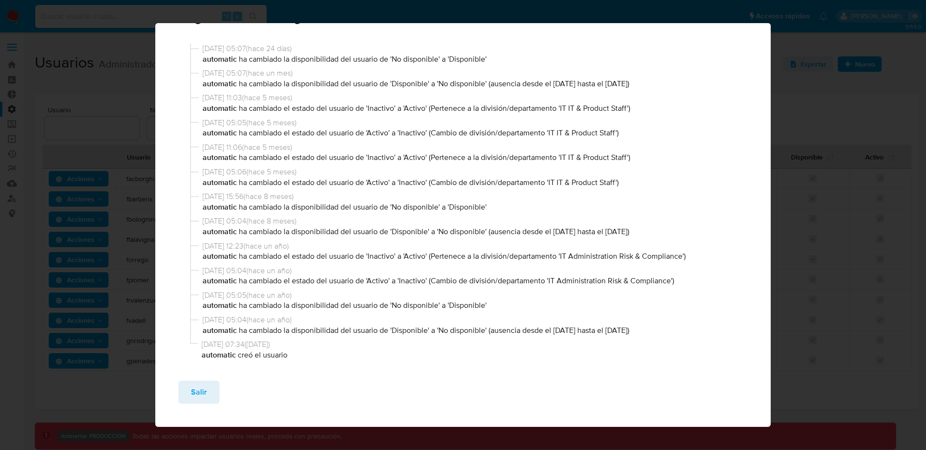
click at [523, 211] on p "automatic ha cambiado la disponibilidad del usuario de 'No disponible' a 'Dispo…" at bounding box center [474, 207] width 542 height 11
drag, startPoint x: 499, startPoint y: 209, endPoint x: 197, endPoint y: 193, distance: 302.8
click at [197, 193] on div "26/12/2024 15:56 ( hace 8 meses ) automatic ha cambiado la disponibilidad del u…" at bounding box center [469, 203] width 558 height 25
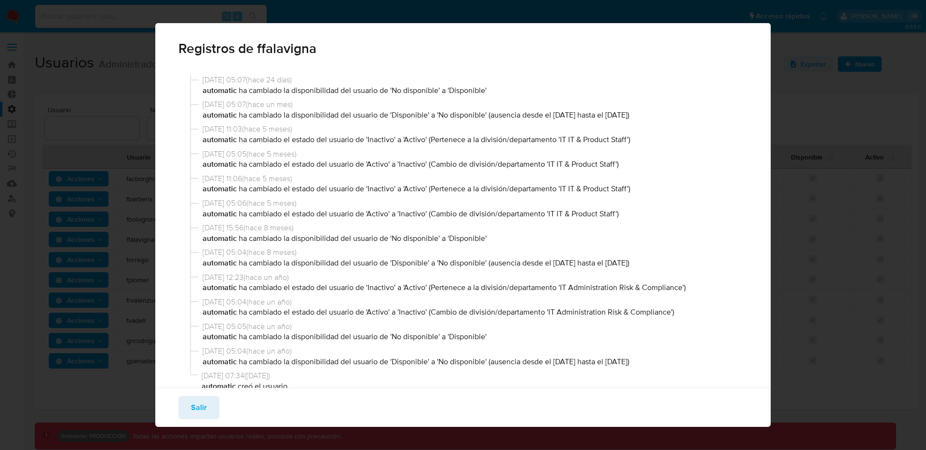
scroll to position [0, 0]
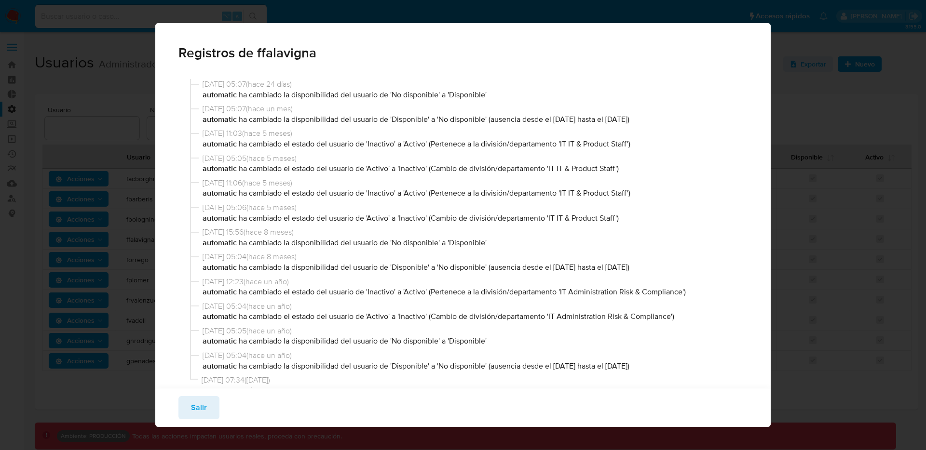
click at [416, 119] on p "automatic ha cambiado la disponibilidad del usuario de 'Disponible' a 'No dispo…" at bounding box center [474, 119] width 542 height 11
click at [416, 118] on p "automatic ha cambiado la disponibilidad del usuario de 'Disponible' a 'No dispo…" at bounding box center [474, 119] width 542 height 11
click at [461, 120] on p "automatic ha cambiado la disponibilidad del usuario de 'Disponible' a 'No dispo…" at bounding box center [474, 119] width 542 height 11
click at [460, 121] on p "automatic ha cambiado la disponibilidad del usuario de 'Disponible' a 'No dispo…" at bounding box center [474, 119] width 542 height 11
drag, startPoint x: 491, startPoint y: 119, endPoint x: 668, endPoint y: 121, distance: 176.5
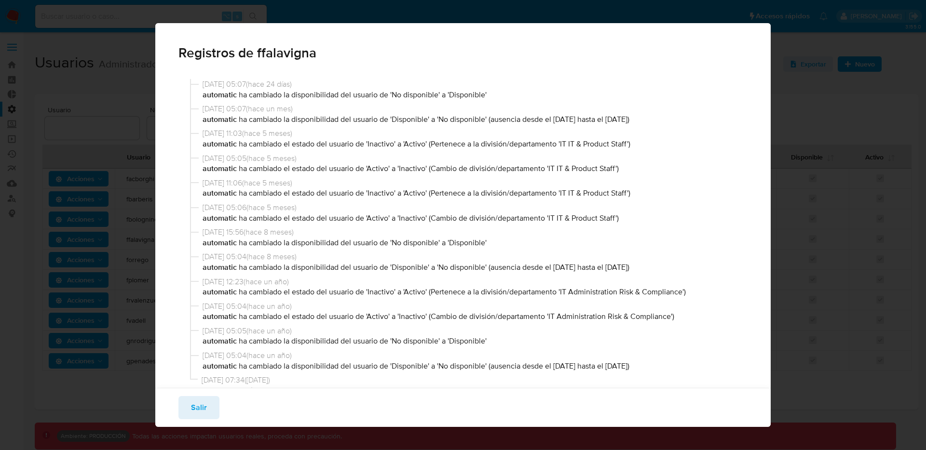
click at [668, 121] on p "automatic ha cambiado la disponibilidad del usuario de 'Disponible' a 'No dispo…" at bounding box center [474, 119] width 542 height 11
click at [661, 119] on p "automatic ha cambiado la disponibilidad del usuario de 'Disponible' a 'No dispo…" at bounding box center [474, 119] width 542 height 11
click at [650, 120] on p "automatic ha cambiado la disponibilidad del usuario de 'Disponible' a 'No dispo…" at bounding box center [474, 119] width 542 height 11
click at [613, 117] on p "automatic ha cambiado la disponibilidad del usuario de 'Disponible' a 'No dispo…" at bounding box center [474, 119] width 542 height 11
drag, startPoint x: 495, startPoint y: 95, endPoint x: 194, endPoint y: 79, distance: 301.4
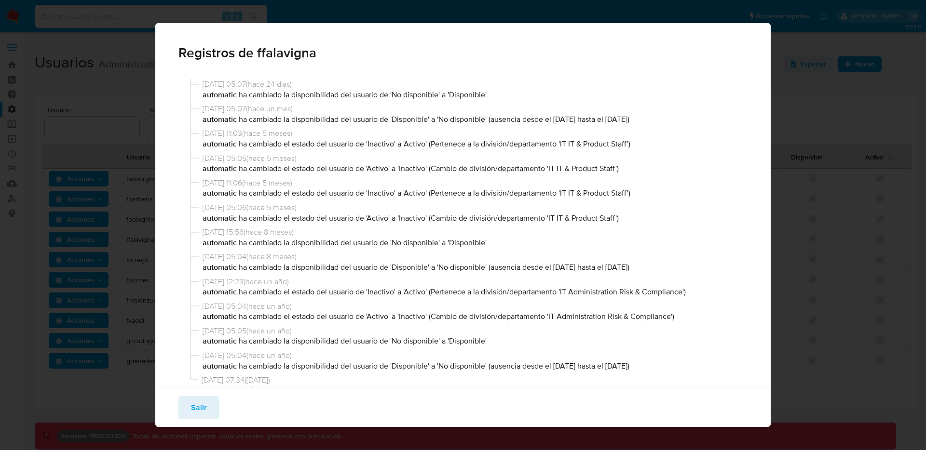
click at [194, 79] on div "01/08/2025 05:07 ( hace 24 días ) automatic ha cambiado la disponibilidad del u…" at bounding box center [469, 91] width 558 height 25
click at [450, 93] on p "automatic ha cambiado la disponibilidad del usuario de 'No disponible' a 'Dispo…" at bounding box center [474, 95] width 542 height 11
click at [449, 95] on p "automatic ha cambiado la disponibilidad del usuario de 'No disponible' a 'Dispo…" at bounding box center [474, 95] width 542 height 11
drag, startPoint x: 490, startPoint y: 120, endPoint x: 679, endPoint y: 118, distance: 189.6
click at [679, 118] on p "automatic ha cambiado la disponibilidad del usuario de 'Disponible' a 'No dispo…" at bounding box center [474, 119] width 542 height 11
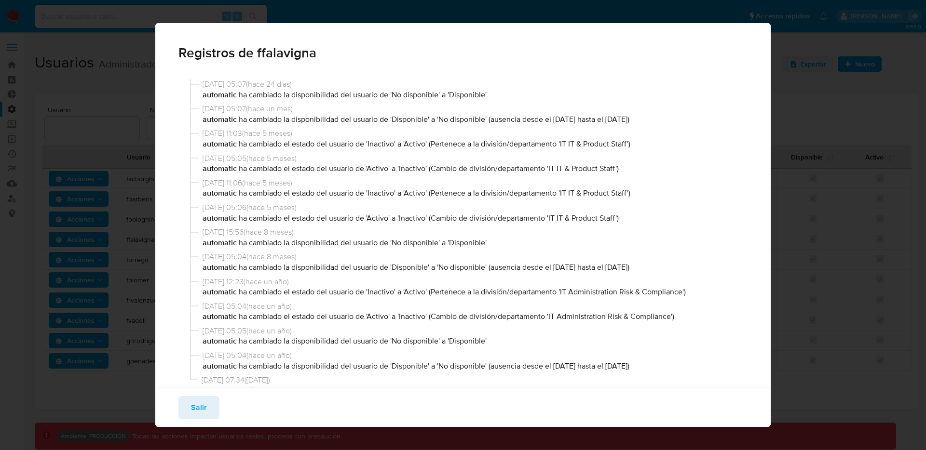
click at [510, 99] on p "automatic ha cambiado la disponibilidad del usuario de 'No disponible' a 'Dispo…" at bounding box center [474, 95] width 542 height 11
click at [506, 95] on p "automatic ha cambiado la disponibilidad del usuario de 'No disponible' a 'Dispo…" at bounding box center [474, 95] width 542 height 11
click at [407, 100] on div "01/08/2025 05:07 ( hace 24 días ) automatic ha cambiado la disponibilidad del u…" at bounding box center [469, 91] width 558 height 25
click at [407, 99] on p "automatic ha cambiado la disponibilidad del usuario de 'No disponible' a 'Dispo…" at bounding box center [474, 95] width 542 height 11
drag, startPoint x: 492, startPoint y: 119, endPoint x: 689, endPoint y: 114, distance: 196.8
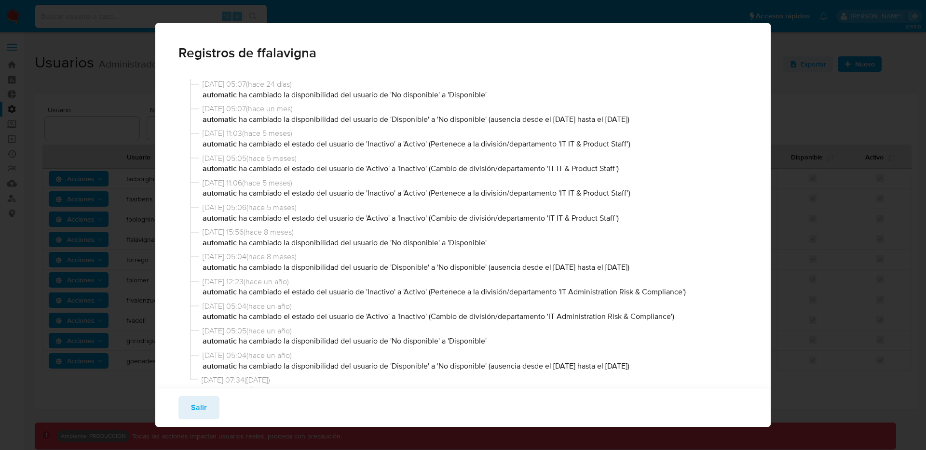
click at [689, 114] on p "automatic ha cambiado la disponibilidad del usuario de 'Disponible' a 'No dispo…" at bounding box center [474, 119] width 542 height 11
click at [511, 96] on p "automatic ha cambiado la disponibilidad del usuario de 'No disponible' a 'Dispo…" at bounding box center [474, 95] width 542 height 11
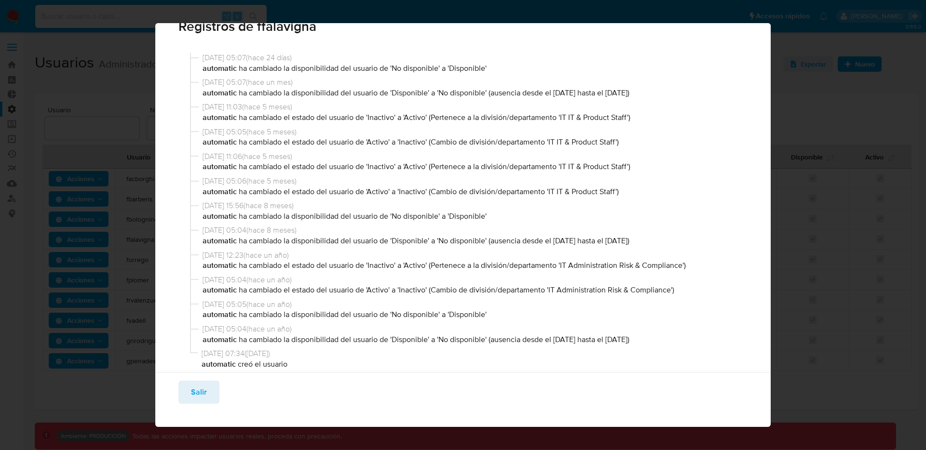
scroll to position [29, 0]
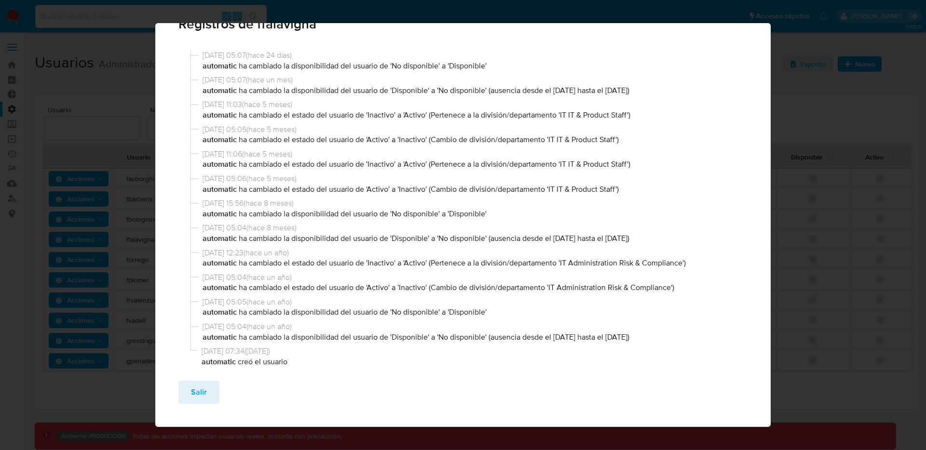
click at [193, 381] on div "Salir" at bounding box center [463, 400] width 616 height 54
click at [184, 396] on button "Salir" at bounding box center [198, 392] width 41 height 23
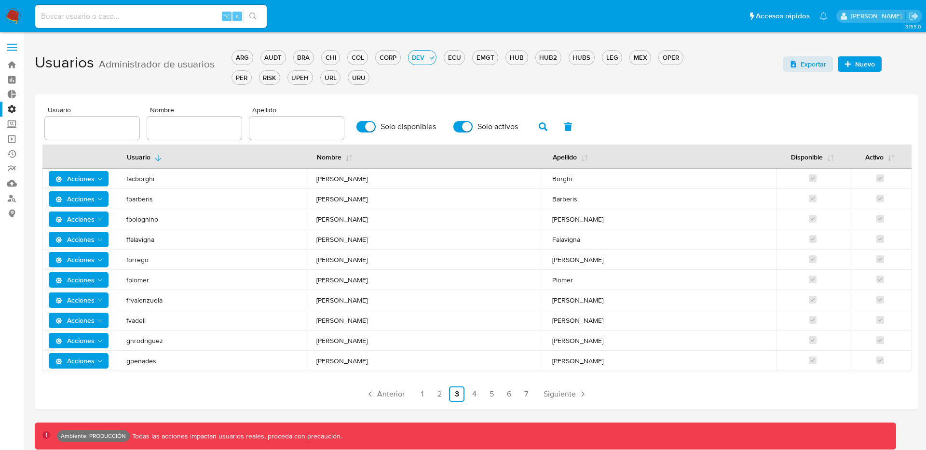
click at [13, 50] on span at bounding box center [12, 50] width 10 height 1
click at [0, 0] on input "checkbox" at bounding box center [0, 0] width 0 height 0
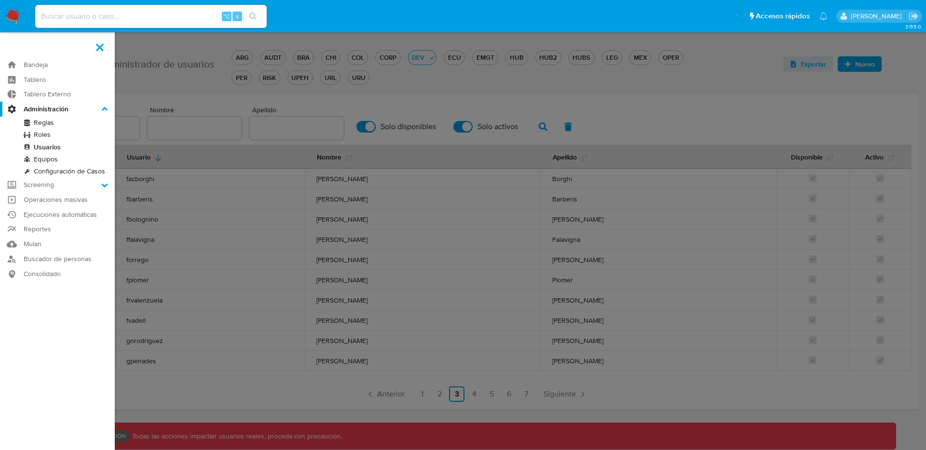
click at [46, 127] on link "Reglas" at bounding box center [57, 123] width 115 height 12
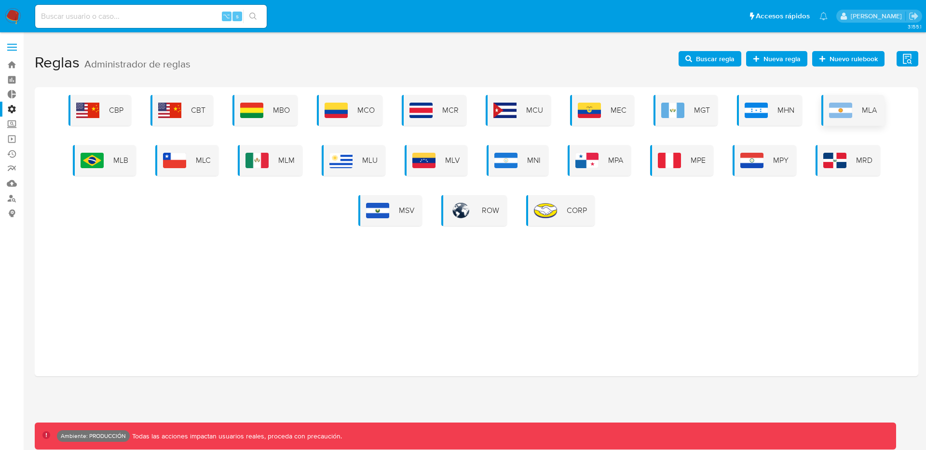
click at [860, 106] on div "MLA" at bounding box center [852, 110] width 63 height 31
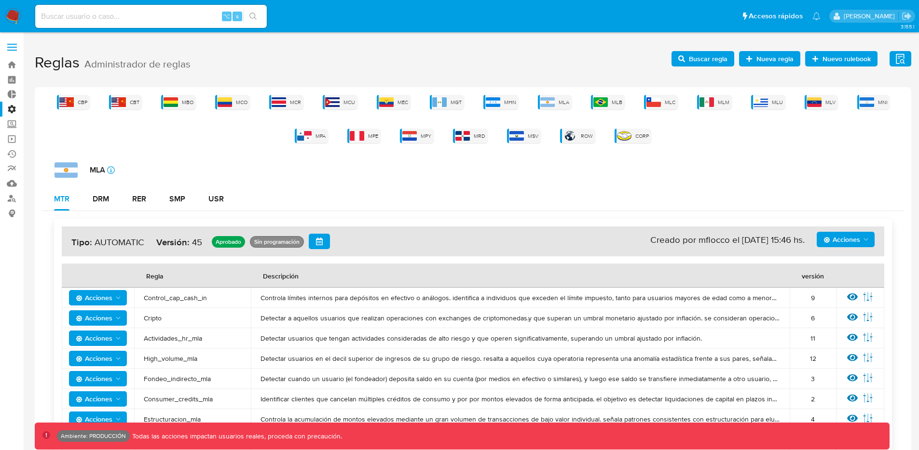
click at [862, 233] on span "Acciones" at bounding box center [846, 240] width 46 height 14
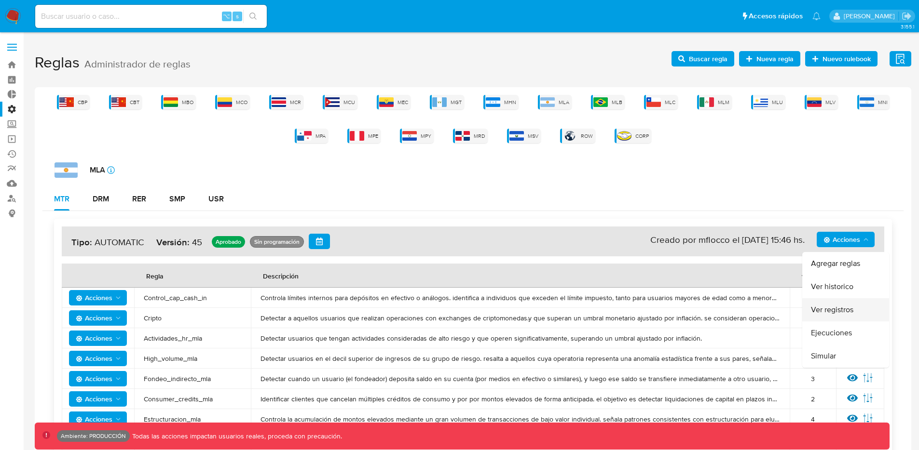
click at [832, 303] on button "Ver registros" at bounding box center [845, 310] width 87 height 23
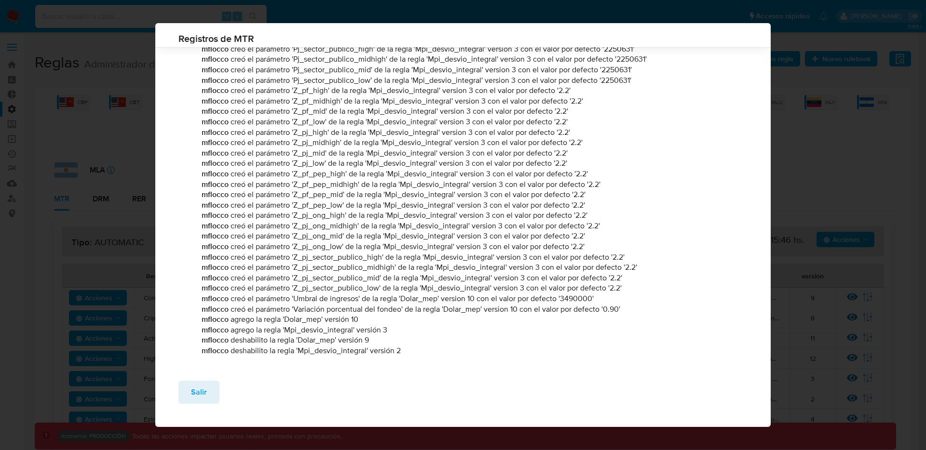
scroll to position [3003, 0]
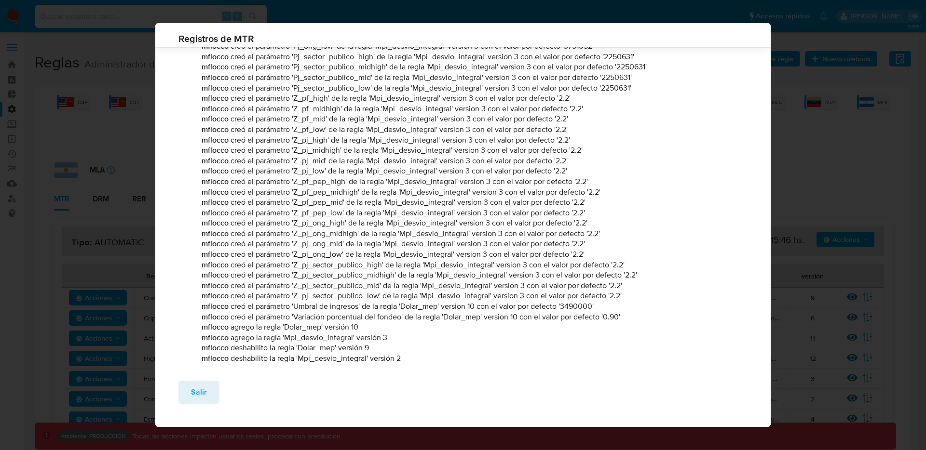
drag, startPoint x: 419, startPoint y: 357, endPoint x: 179, endPoint y: 328, distance: 241.4
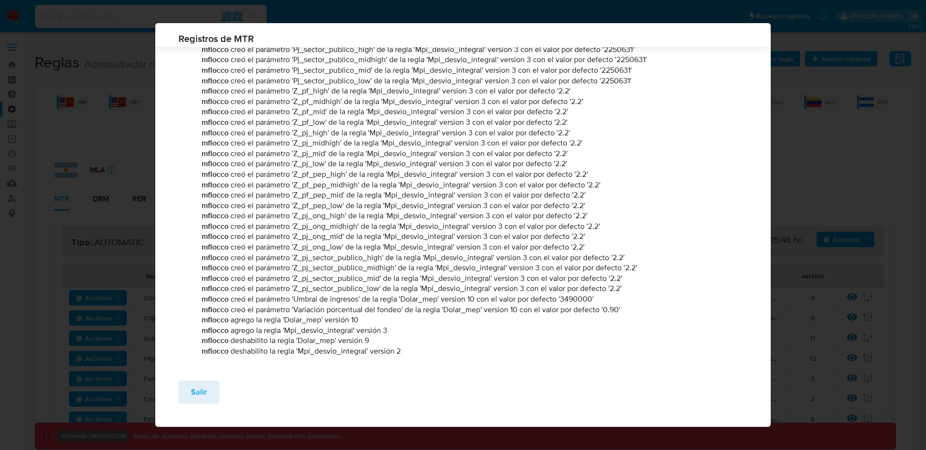
scroll to position [3015, 0]
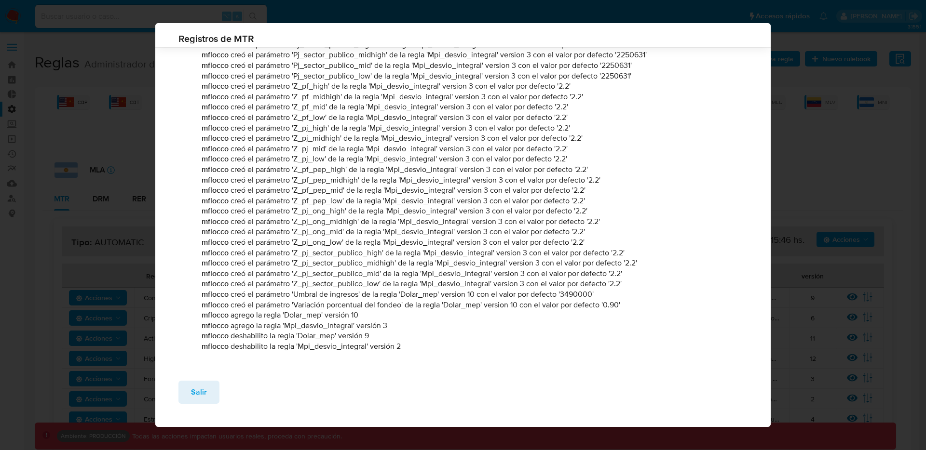
click at [290, 322] on p "mflocco agrego la regla 'Mpi_desvio_integral' versión 3" at bounding box center [473, 326] width 543 height 11
drag, startPoint x: 232, startPoint y: 318, endPoint x: 310, endPoint y: 317, distance: 77.2
click at [311, 317] on p "mflocco agrego la regla 'Dolar_mep' versión 10" at bounding box center [473, 315] width 543 height 11
drag, startPoint x: 291, startPoint y: 340, endPoint x: 216, endPoint y: 332, distance: 76.1
click at [216, 332] on p "mflocco deshabilito la regla 'Dolar_mep' versión 9" at bounding box center [473, 336] width 543 height 11
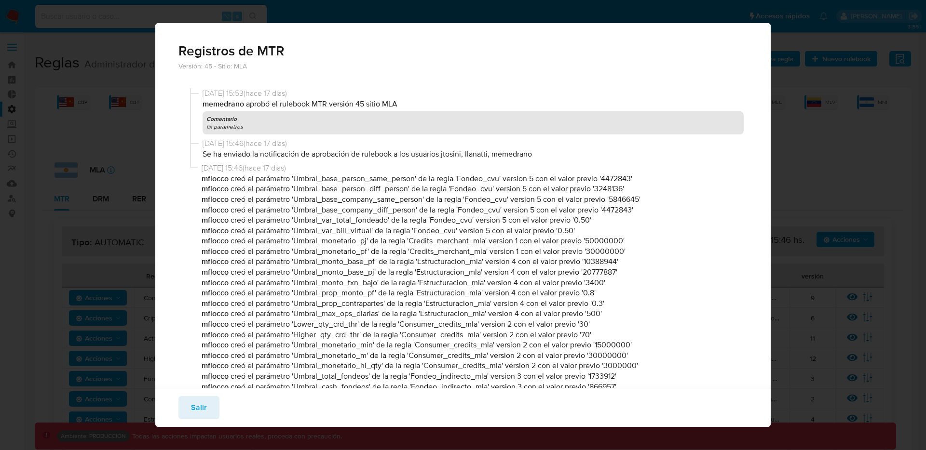
scroll to position [0, 0]
drag, startPoint x: 249, startPoint y: 106, endPoint x: 289, endPoint y: 109, distance: 40.1
click at [289, 109] on p "memedrano aprobó el rulebook MTR versión 45 sitio MLA" at bounding box center [474, 106] width 542 height 11
click at [203, 107] on b "memedrano" at bounding box center [224, 105] width 43 height 11
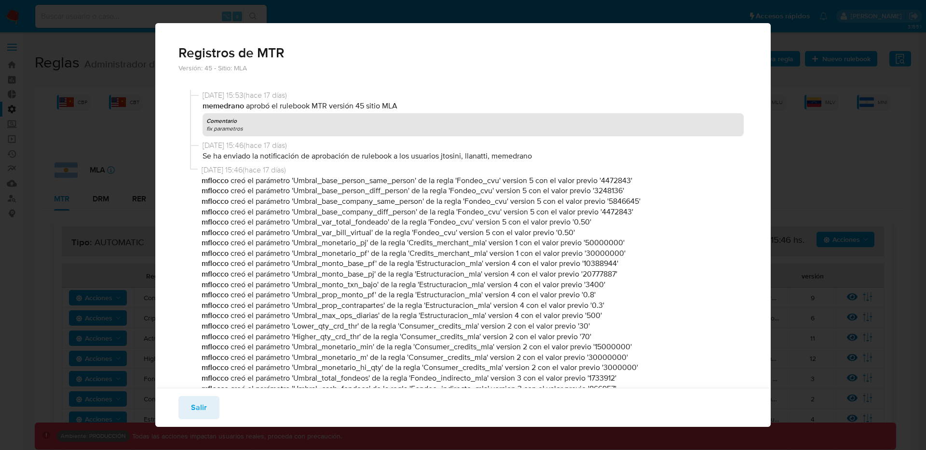
click at [204, 106] on b "memedrano" at bounding box center [224, 105] width 43 height 11
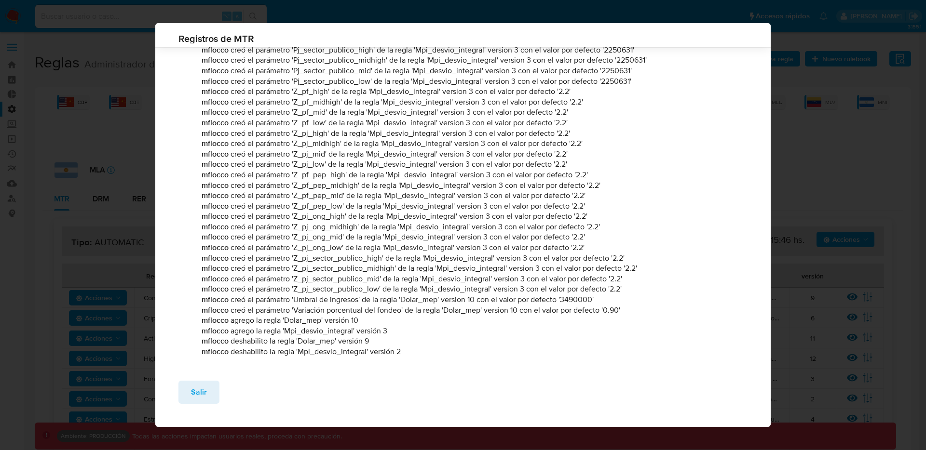
scroll to position [3015, 0]
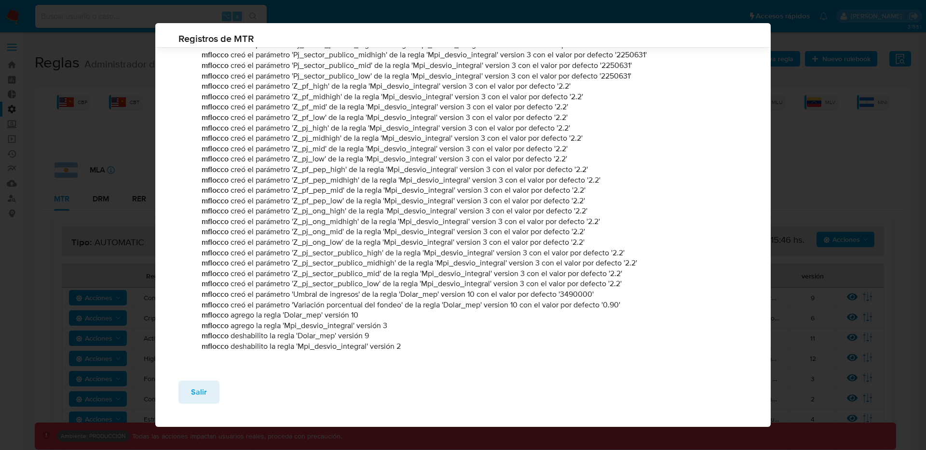
click at [202, 316] on b "mflocco" at bounding box center [216, 315] width 29 height 11
click at [408, 321] on p "mflocco agrego la regla 'Mpi_desvio_integral' versión 3" at bounding box center [473, 326] width 543 height 11
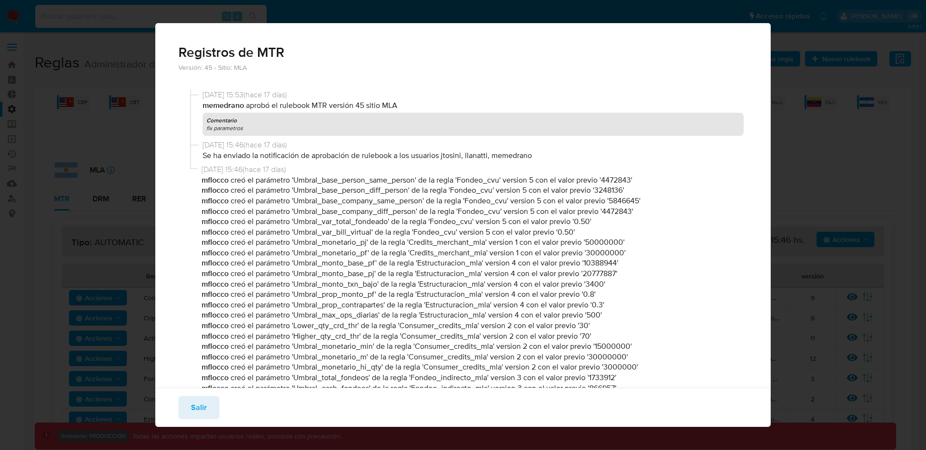
scroll to position [0, 0]
click at [268, 106] on p "memedrano aprobó el rulebook MTR versión 45 sitio MLA" at bounding box center [474, 106] width 542 height 11
click at [281, 158] on p "Se ha enviado la notificación de aprobación de rulebook a los usuarios jtosini,…" at bounding box center [474, 156] width 542 height 11
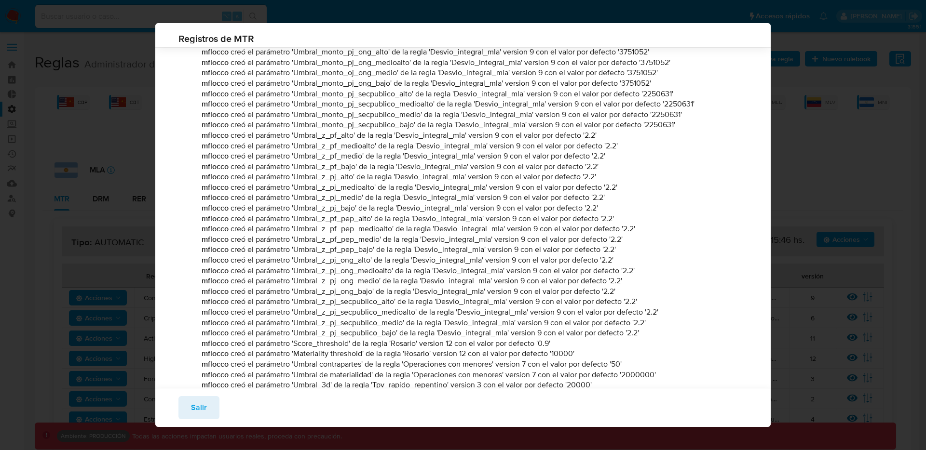
scroll to position [3000, 0]
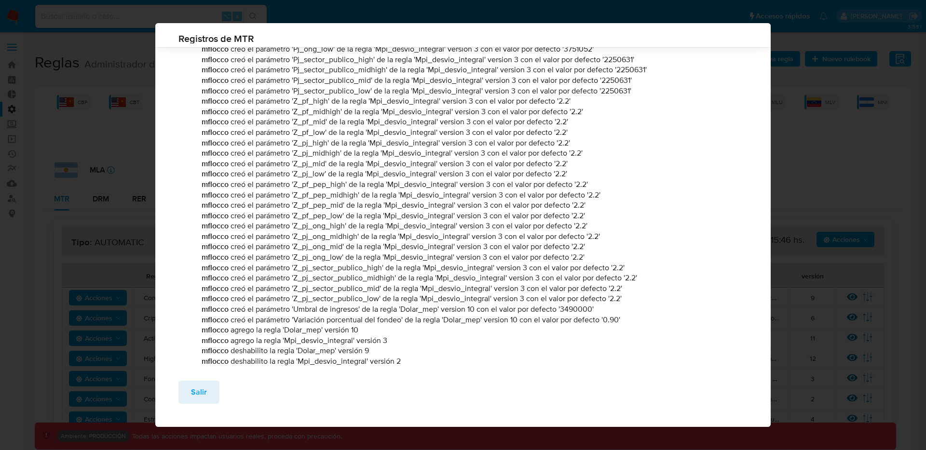
click at [268, 206] on p "mflocco creó el parámetro 'Z_pf_pep_mid' de la regla 'Mpi_desvio_integral' vers…" at bounding box center [473, 205] width 543 height 11
click at [267, 206] on p "mflocco creó el parámetro 'Z_pf_pep_mid' de la regla 'Mpi_desvio_integral' vers…" at bounding box center [473, 205] width 543 height 11
click at [237, 332] on p "mflocco agrego la regla 'Dolar_mep' versión 10" at bounding box center [473, 330] width 543 height 11
click at [242, 353] on p "mflocco deshabilito la regla 'Dolar_mep' versión 9" at bounding box center [473, 351] width 543 height 11
drag, startPoint x: 387, startPoint y: 355, endPoint x: 220, endPoint y: 351, distance: 166.9
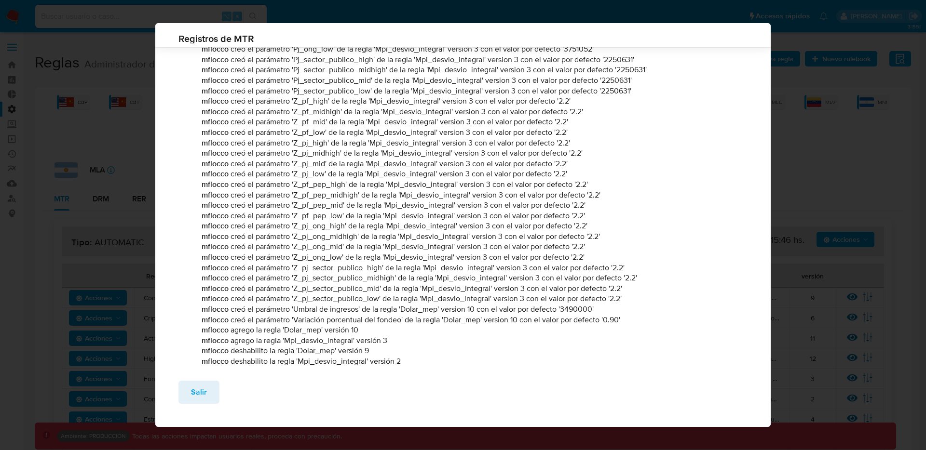
drag, startPoint x: 388, startPoint y: 343, endPoint x: 199, endPoint y: 332, distance: 189.9
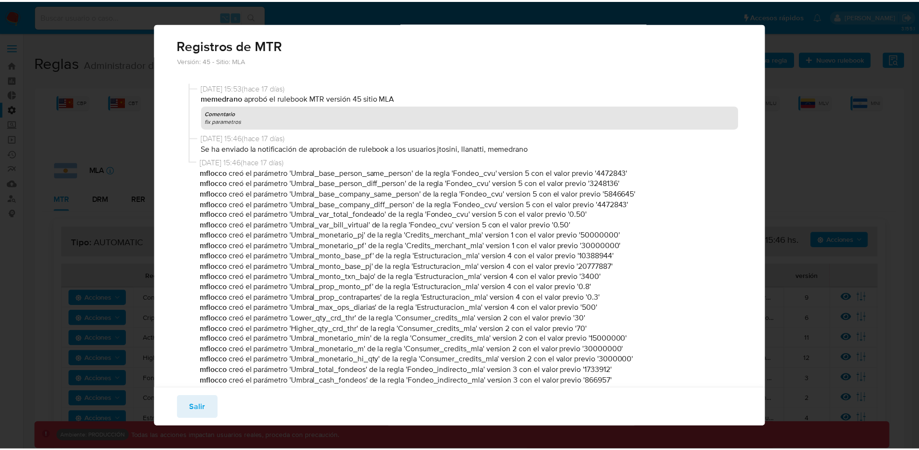
scroll to position [0, 0]
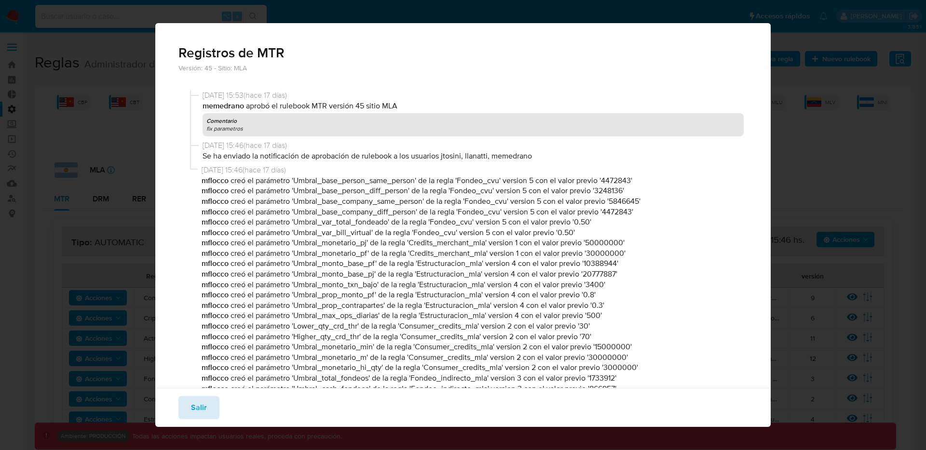
click at [199, 404] on span "Salir" at bounding box center [199, 407] width 16 height 21
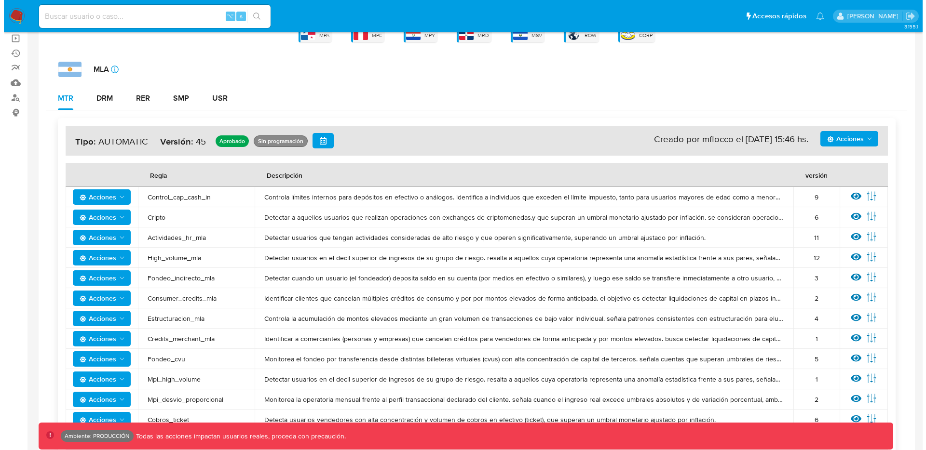
scroll to position [103, 0]
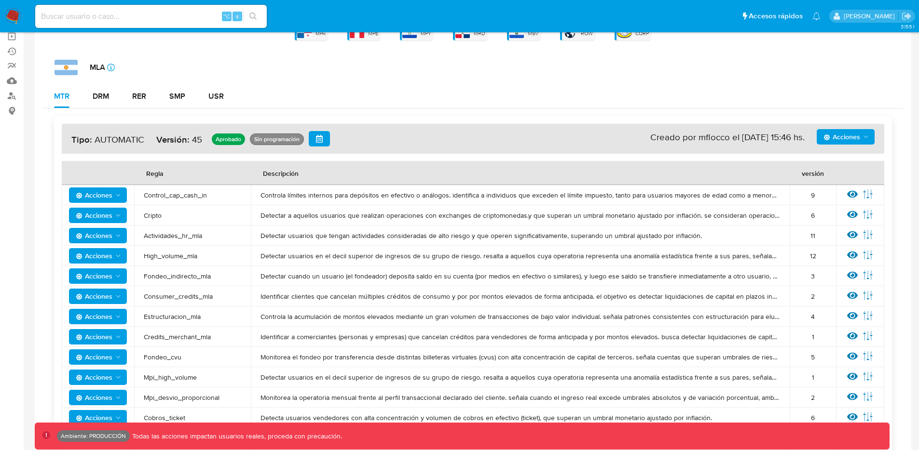
click at [865, 129] on button "Acciones" at bounding box center [846, 136] width 58 height 15
click at [822, 232] on button "Ejecuciones" at bounding box center [845, 230] width 87 height 23
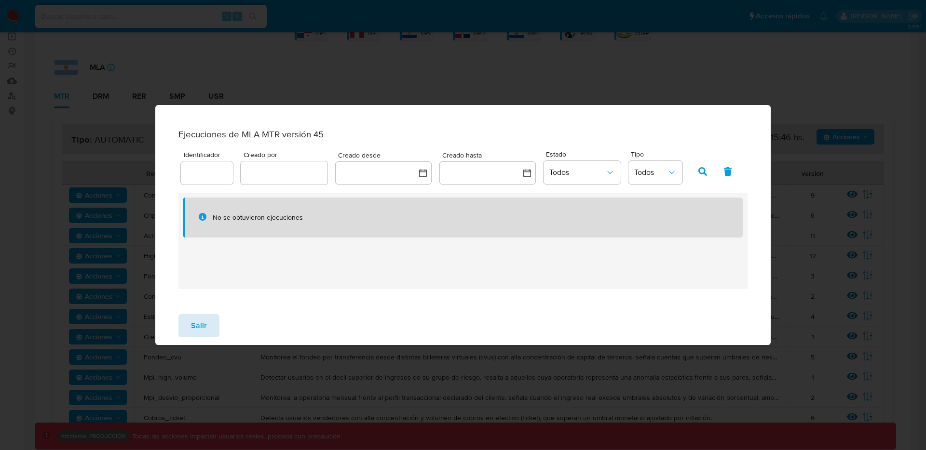
click at [197, 331] on span "Salir" at bounding box center [199, 325] width 16 height 21
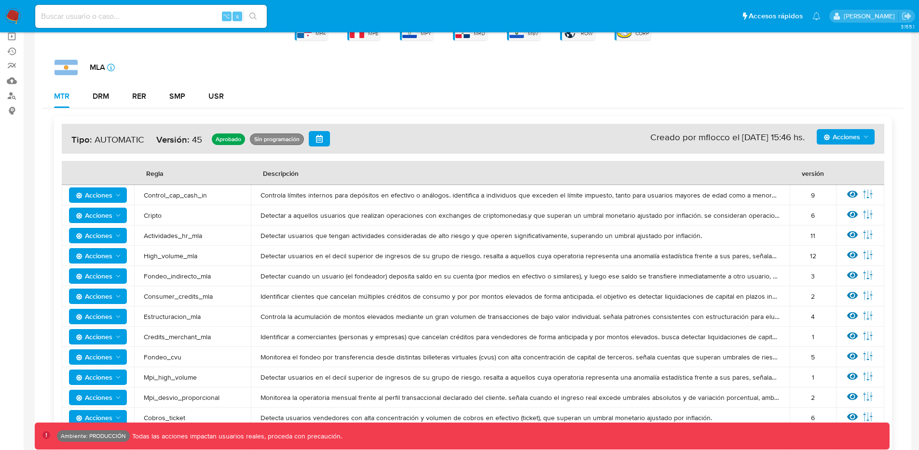
click at [854, 137] on span "Acciones" at bounding box center [841, 136] width 37 height 15
click at [846, 205] on button "Ver registros" at bounding box center [845, 207] width 87 height 23
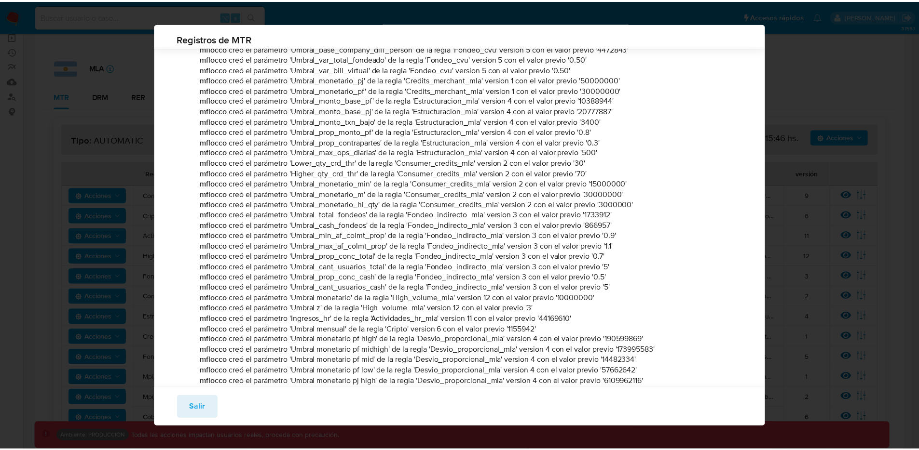
scroll to position [0, 0]
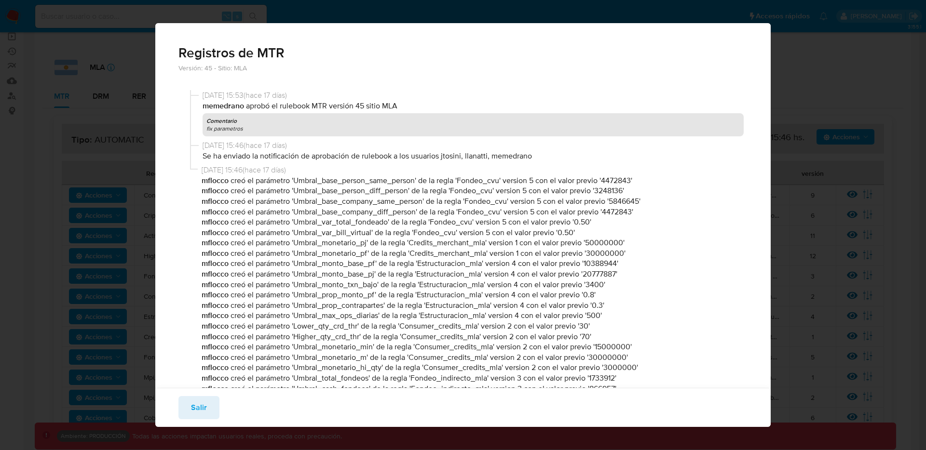
click at [259, 105] on p "memedrano aprobó el rulebook MTR versión 45 sitio MLA" at bounding box center [474, 106] width 542 height 11
click at [204, 399] on span "Salir" at bounding box center [199, 407] width 16 height 21
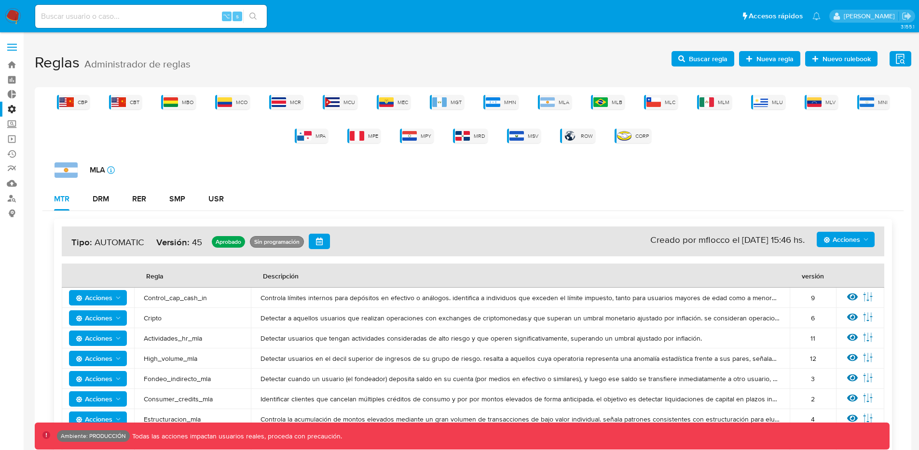
click at [8, 53] on label at bounding box center [12, 47] width 24 height 20
click at [0, 0] on input "checkbox" at bounding box center [0, 0] width 0 height 0
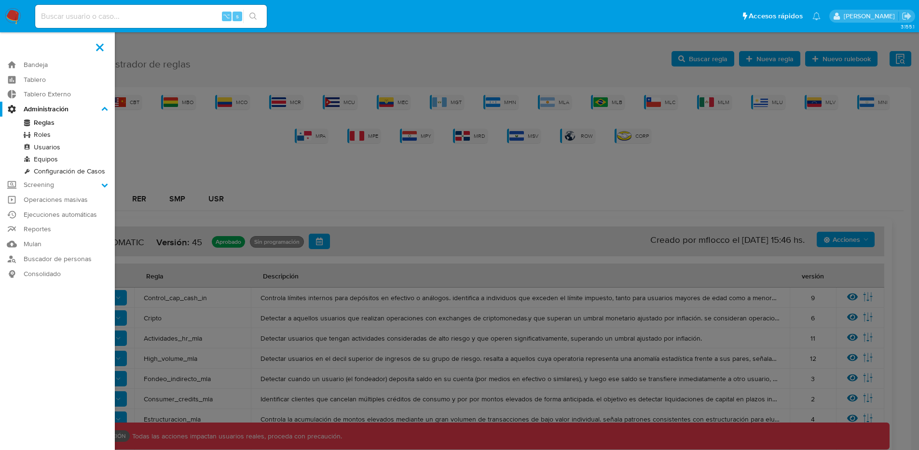
click at [35, 147] on link "Usuarios" at bounding box center [57, 147] width 115 height 12
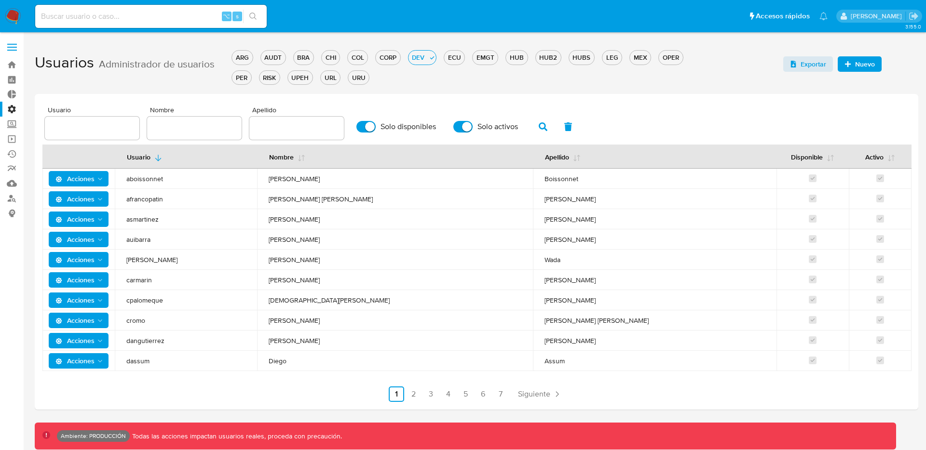
click at [112, 137] on div at bounding box center [92, 128] width 95 height 23
click at [412, 400] on link "2" at bounding box center [413, 394] width 15 height 15
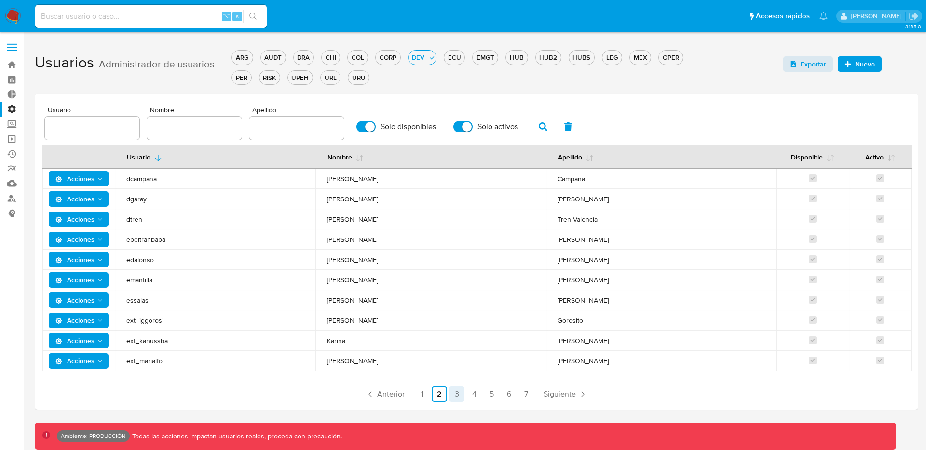
click at [460, 394] on link "3" at bounding box center [456, 394] width 15 height 15
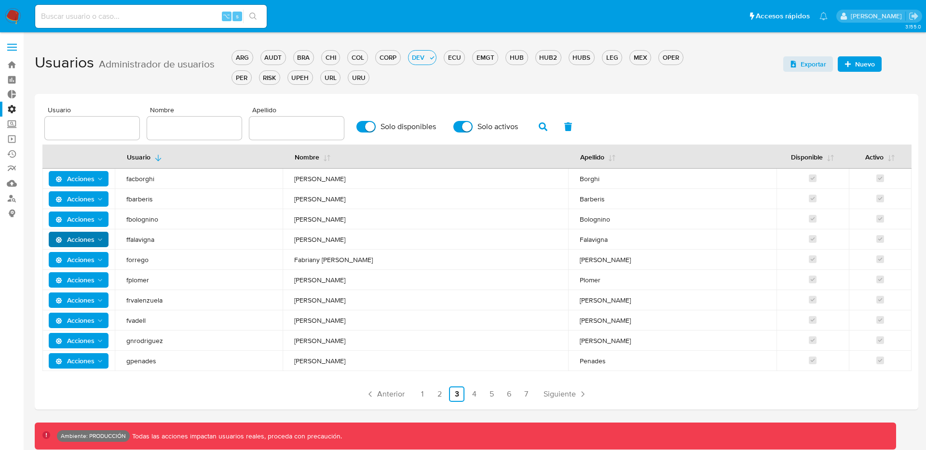
click at [97, 240] on icon "Acciones" at bounding box center [100, 240] width 8 height 8
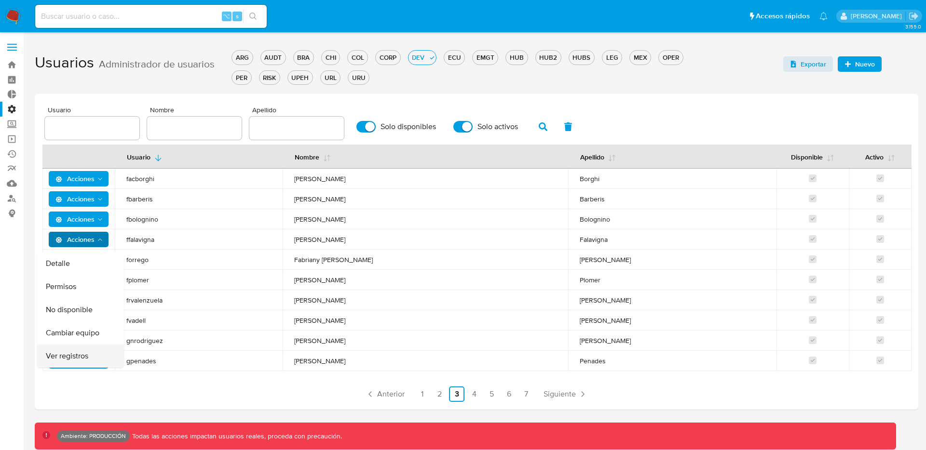
click at [92, 350] on button "Ver registros" at bounding box center [80, 356] width 87 height 23
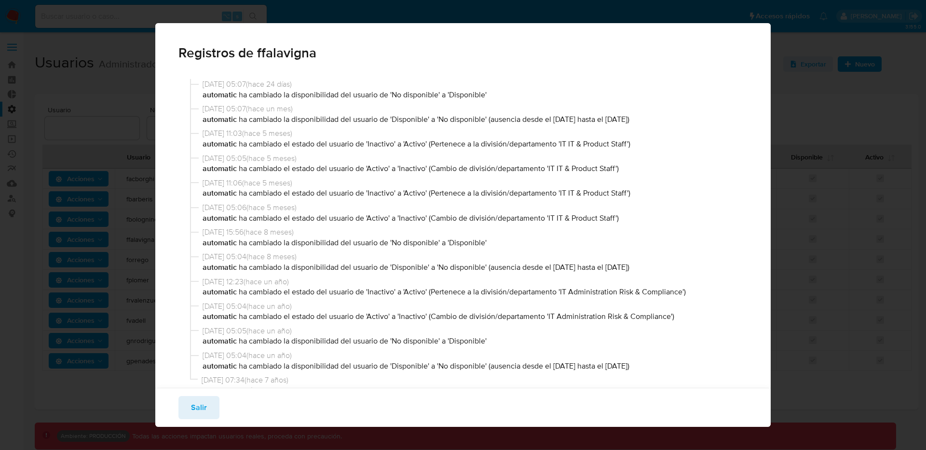
drag, startPoint x: 671, startPoint y: 119, endPoint x: 129, endPoint y: 128, distance: 542.7
click at [129, 128] on div "Registros de ffalavigna 01/08/2025 05:07 ( hace 24 días ) automatic ha cambiado…" at bounding box center [463, 225] width 926 height 450
click at [193, 92] on div "01/08/2025 05:07 ( hace 24 días ) automatic ha cambiado la disponibilidad del u…" at bounding box center [469, 91] width 558 height 25
drag, startPoint x: 201, startPoint y: 83, endPoint x: 510, endPoint y: 92, distance: 309.3
click at [510, 92] on div "01/08/2025 05:07 ( hace 24 días ) automatic ha cambiado la disponibilidad del u…" at bounding box center [469, 91] width 558 height 25
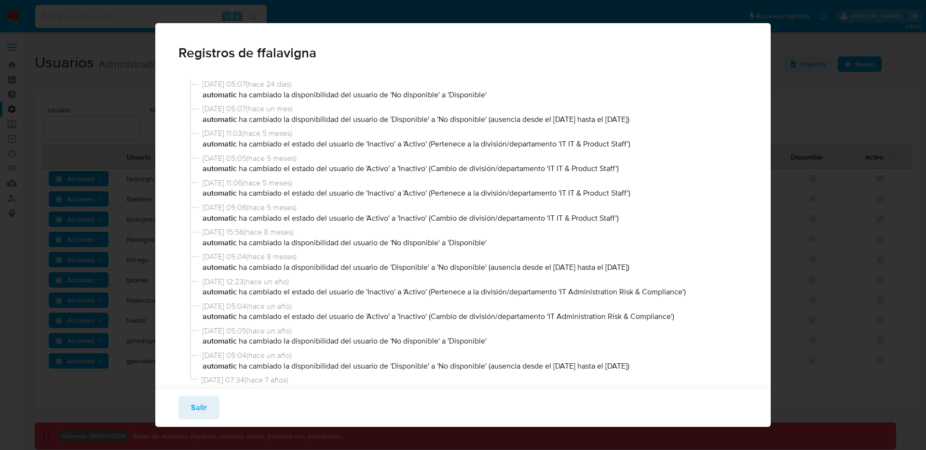
click at [628, 122] on p "automatic ha cambiado la disponibilidad del usuario de 'Disponible' a 'No dispo…" at bounding box center [474, 119] width 542 height 11
click at [628, 121] on p "automatic ha cambiado la disponibilidad del usuario de 'Disponible' a 'No dispo…" at bounding box center [474, 119] width 542 height 11
drag, startPoint x: 625, startPoint y: 119, endPoint x: 683, endPoint y: 113, distance: 59.1
click at [683, 113] on div "21/07/2025 05:07 ( hace un mes ) automatic ha cambiado la disponibilidad del us…" at bounding box center [474, 114] width 542 height 21
click at [673, 118] on p "automatic ha cambiado la disponibilidad del usuario de 'Disponible' a 'No dispo…" at bounding box center [474, 119] width 542 height 11
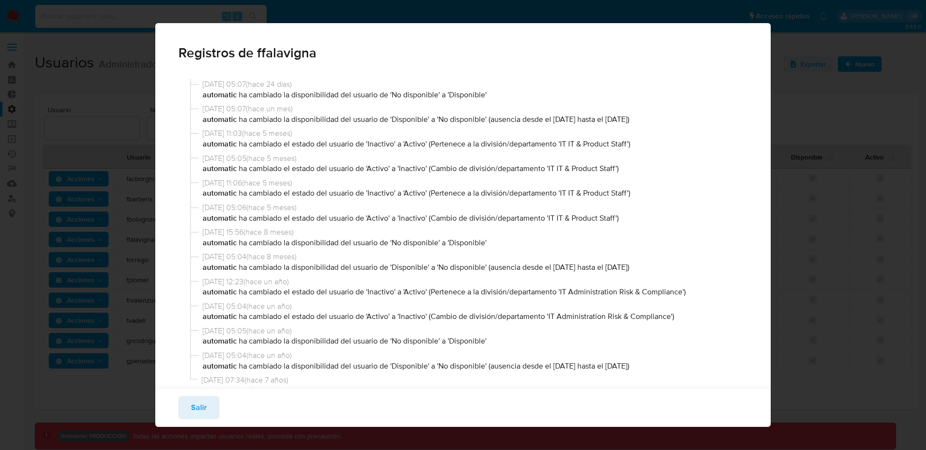
drag, startPoint x: 664, startPoint y: 117, endPoint x: 627, endPoint y: 119, distance: 36.2
click at [627, 119] on p "automatic ha cambiado la disponibilidad del usuario de 'Disponible' a 'No dispo…" at bounding box center [474, 119] width 542 height 11
drag, startPoint x: 204, startPoint y: 85, endPoint x: 498, endPoint y: 91, distance: 294.3
click at [498, 91] on div "01/08/2025 05:07 ( hace 24 días ) automatic ha cambiado la disponibilidad del u…" at bounding box center [474, 89] width 542 height 21
click at [480, 99] on p "automatic ha cambiado la disponibilidad del usuario de 'No disponible' a 'Dispo…" at bounding box center [474, 95] width 542 height 11
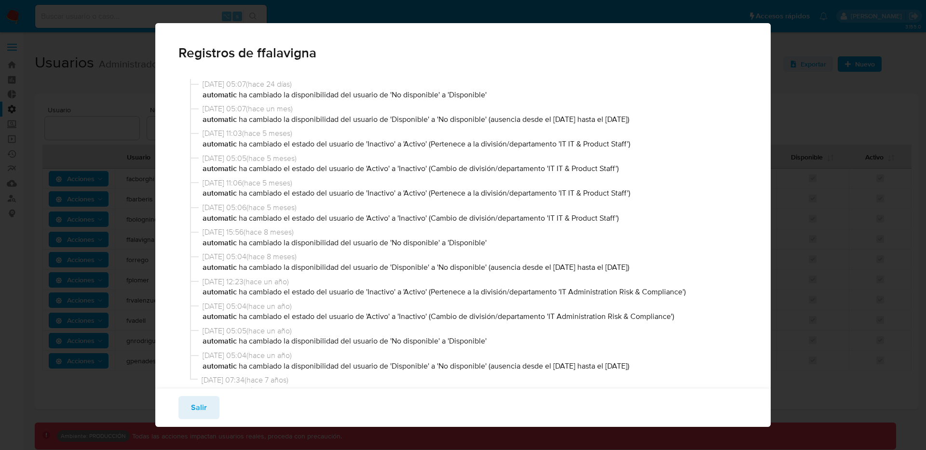
click at [480, 99] on p "automatic ha cambiado la disponibilidad del usuario de 'No disponible' a 'Dispo…" at bounding box center [474, 95] width 542 height 11
click at [498, 94] on p "automatic ha cambiado la disponibilidad del usuario de 'No disponible' a 'Dispo…" at bounding box center [474, 95] width 542 height 11
drag, startPoint x: 498, startPoint y: 94, endPoint x: 195, endPoint y: 84, distance: 303.0
click at [195, 84] on div "01/08/2025 05:07 ( hace 24 días ) automatic ha cambiado la disponibilidad del u…" at bounding box center [469, 91] width 558 height 25
click at [417, 100] on p "automatic ha cambiado la disponibilidad del usuario de 'No disponible' a 'Dispo…" at bounding box center [474, 95] width 542 height 11
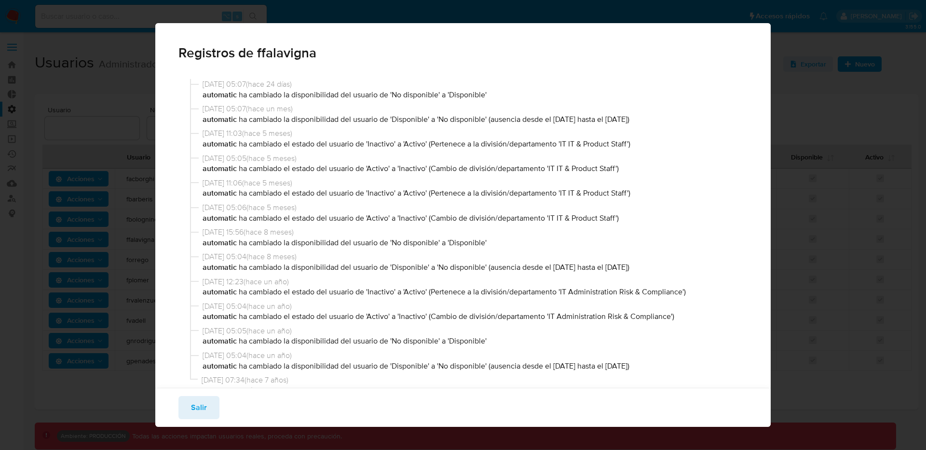
click at [417, 96] on p "automatic ha cambiado la disponibilidad del usuario de 'No disponible' a 'Dispo…" at bounding box center [474, 95] width 542 height 11
click at [467, 94] on p "automatic ha cambiado la disponibilidad del usuario de 'No disponible' a 'Dispo…" at bounding box center [474, 95] width 542 height 11
drag, startPoint x: 661, startPoint y: 121, endPoint x: 491, endPoint y: 121, distance: 169.8
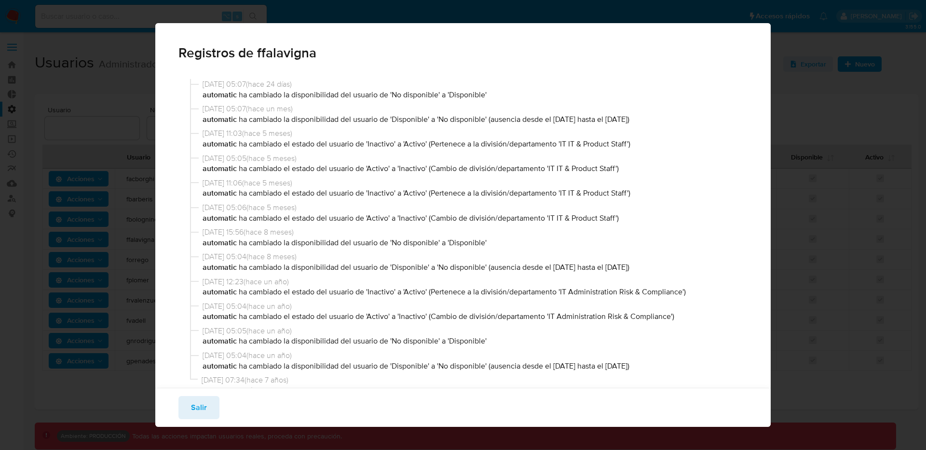
click at [491, 121] on p "automatic ha cambiado la disponibilidad del usuario de 'Disponible' a 'No dispo…" at bounding box center [474, 119] width 542 height 11
click at [489, 134] on span "02/04/2025 11:03 ( hace 5 meses )" at bounding box center [474, 133] width 542 height 11
click at [490, 123] on p "automatic ha cambiado la disponibilidad del usuario de 'Disponible' a 'No dispo…" at bounding box center [474, 119] width 542 height 11
drag, startPoint x: 491, startPoint y: 121, endPoint x: 667, endPoint y: 117, distance: 176.1
click at [667, 117] on p "automatic ha cambiado la disponibilidad del usuario de 'Disponible' a 'No dispo…" at bounding box center [474, 119] width 542 height 11
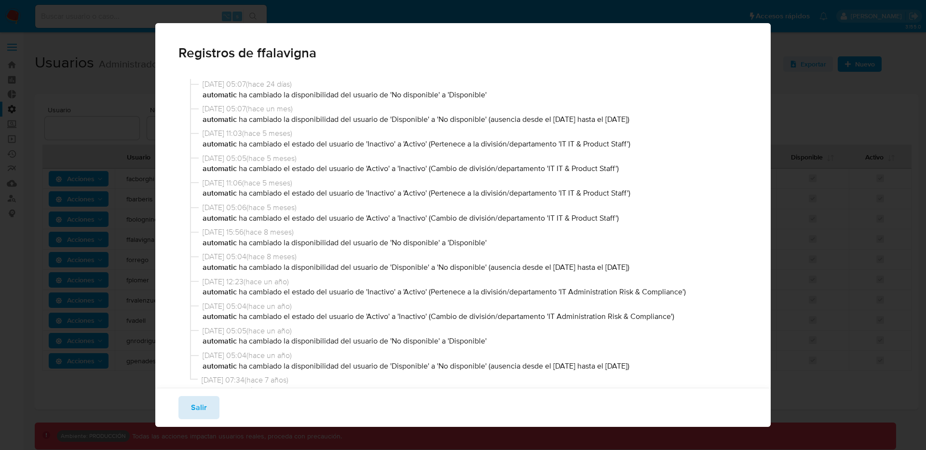
click at [194, 414] on span "Salir" at bounding box center [199, 407] width 16 height 21
